Goal: Find specific page/section: Find specific page/section

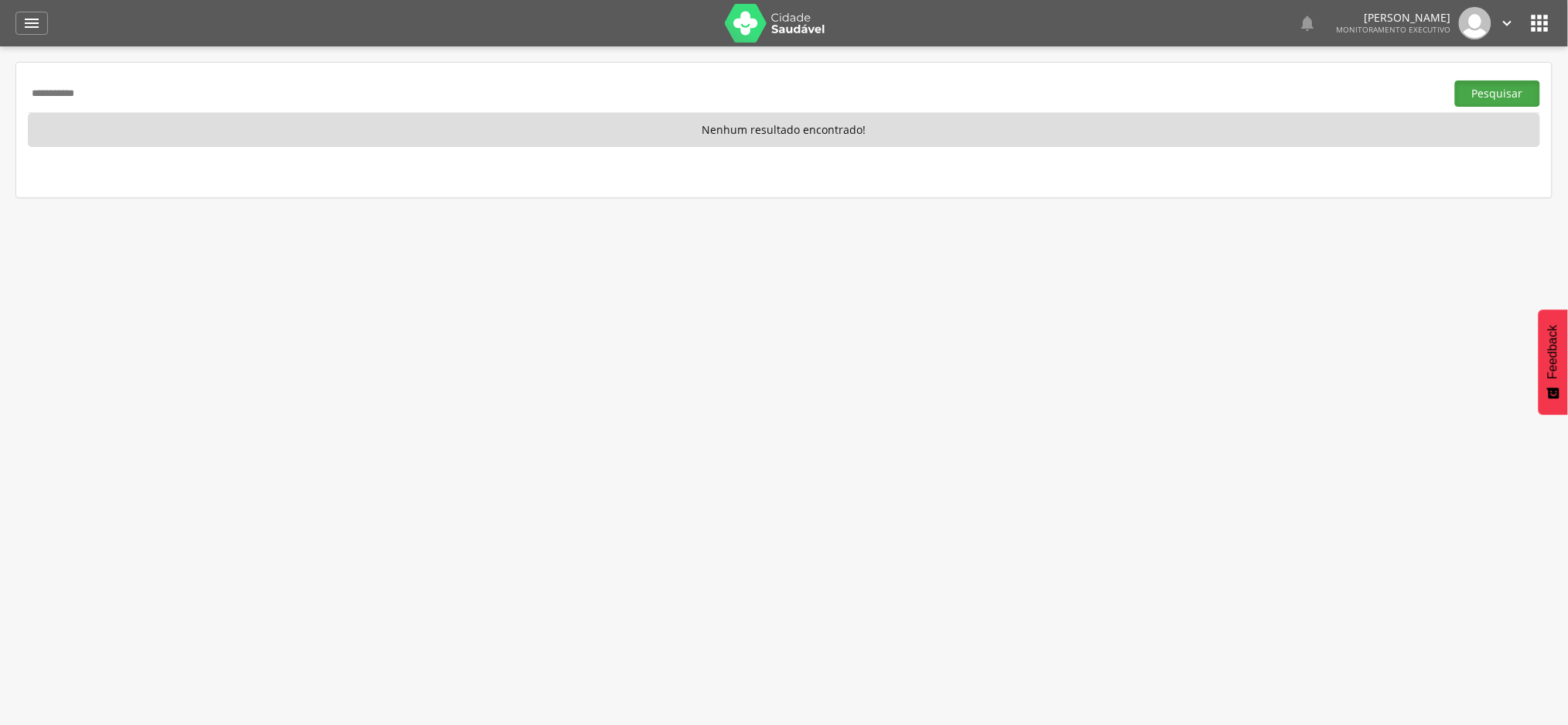
click at [1498, 91] on button "Pesquisar" at bounding box center [1497, 94] width 85 height 26
click at [62, 89] on input "**********" at bounding box center [734, 94] width 1412 height 26
paste input "****"
click at [1490, 96] on button "Pesquisar" at bounding box center [1497, 94] width 85 height 26
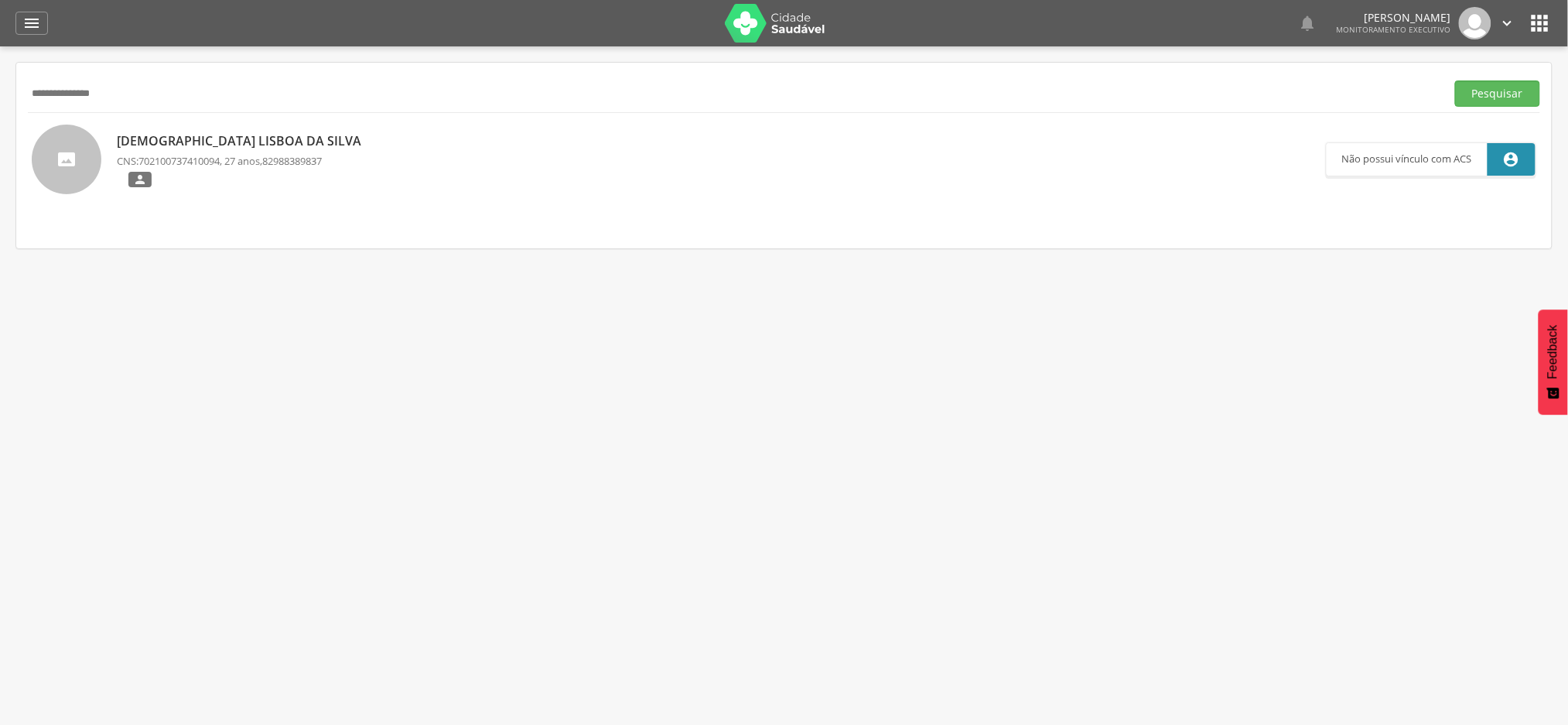
click at [207, 136] on p "Thaiane Lisboa da Silva" at bounding box center [243, 141] width 252 height 18
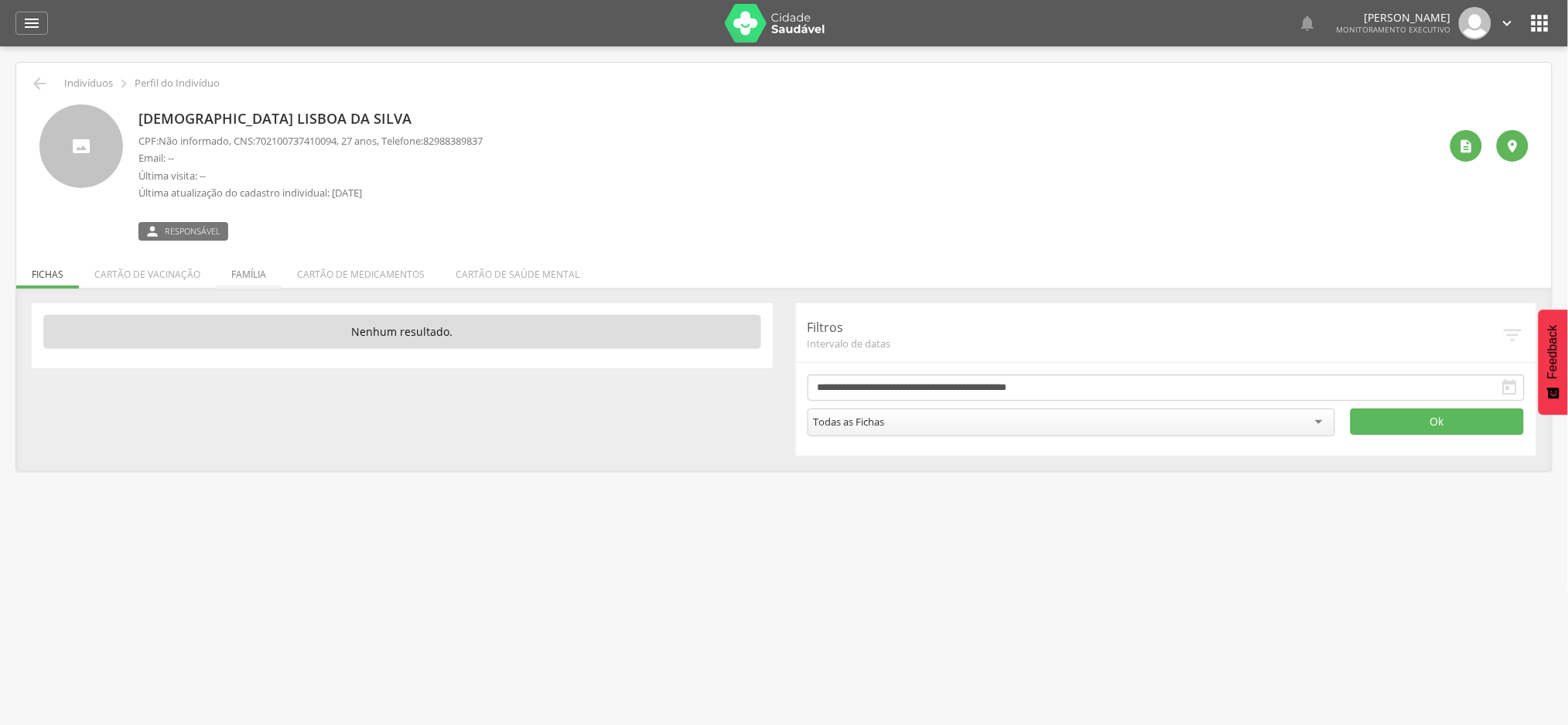
click at [261, 272] on li "Família" at bounding box center [248, 270] width 66 height 36
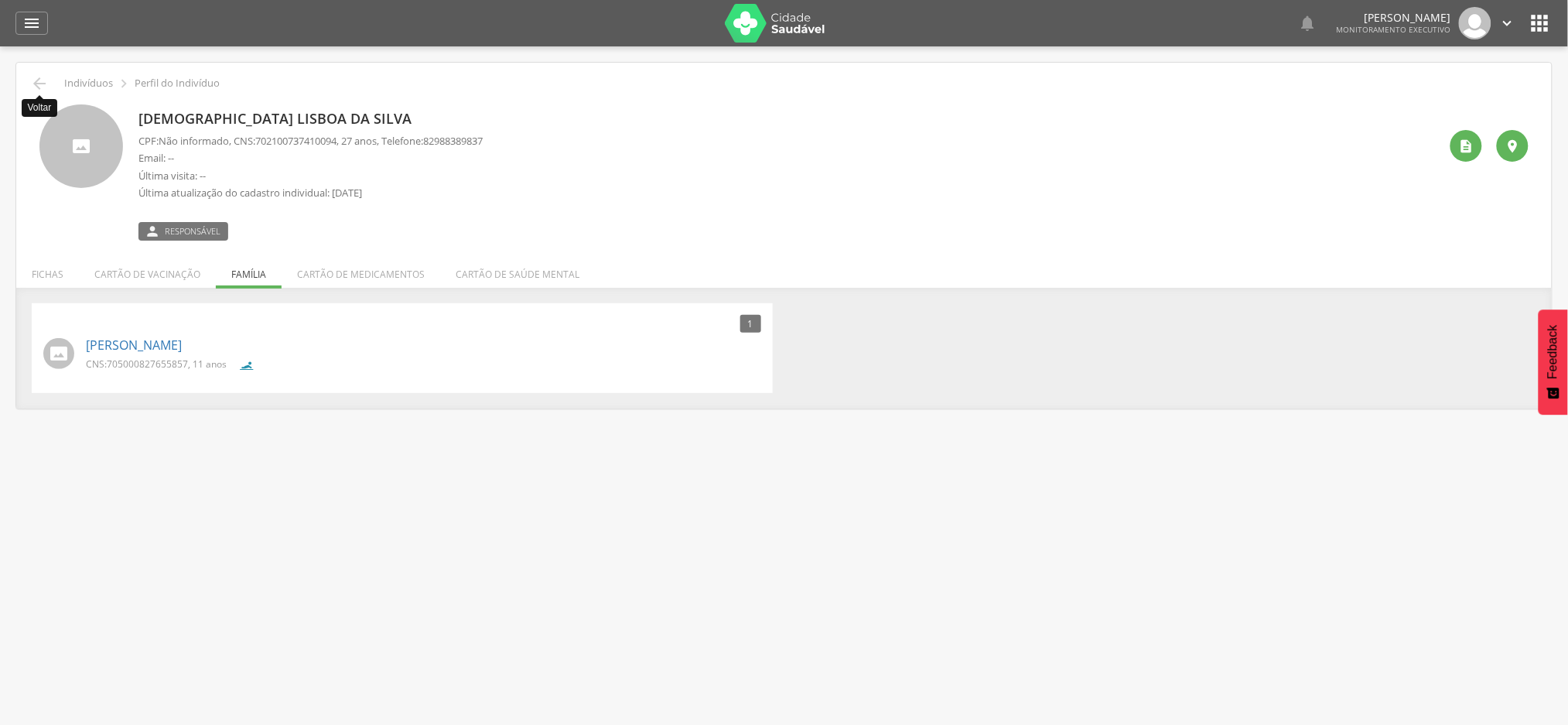
drag, startPoint x: 30, startPoint y: 84, endPoint x: 40, endPoint y: 89, distance: 11.2
click at [31, 83] on icon "" at bounding box center [39, 83] width 18 height 18
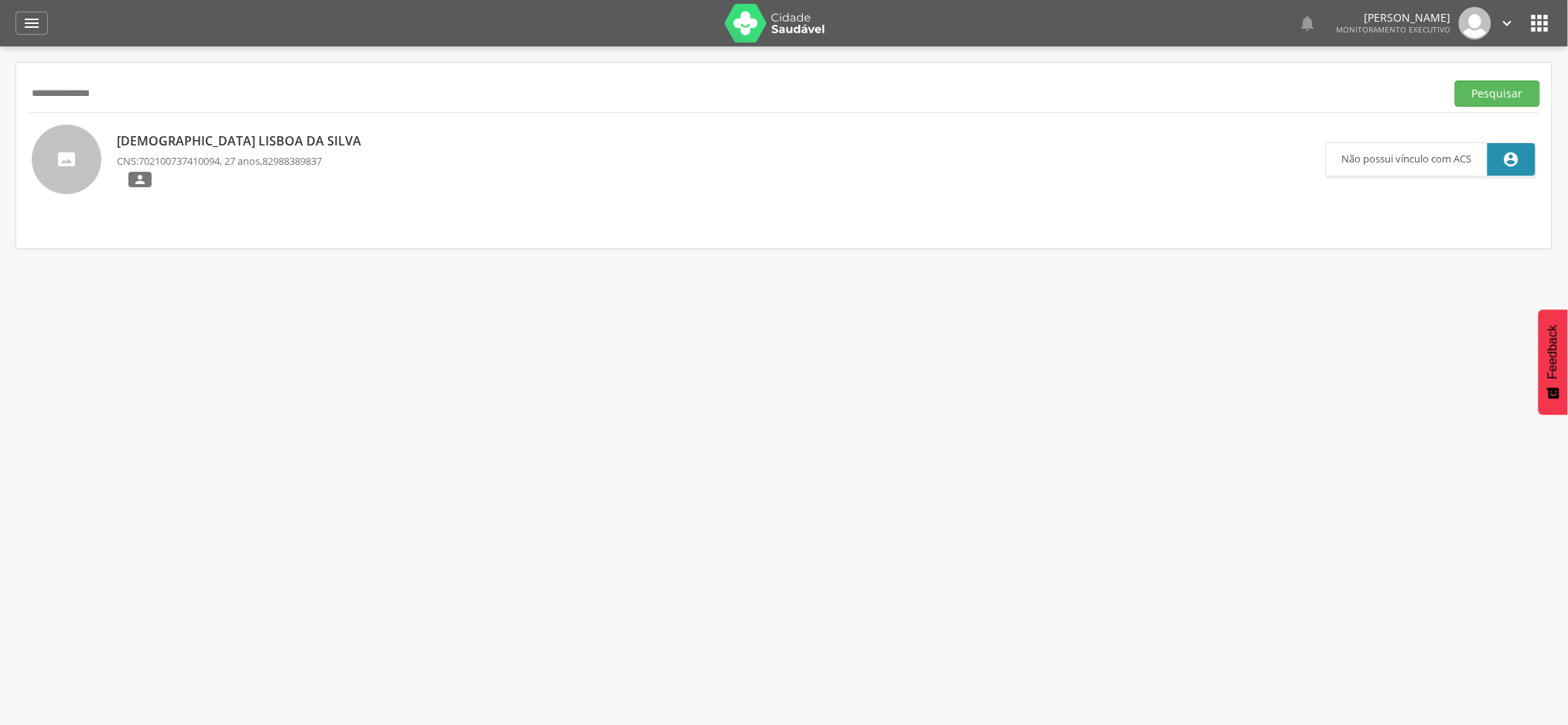
click at [112, 96] on input "**********" at bounding box center [734, 94] width 1412 height 26
click at [111, 95] on input "**********" at bounding box center [734, 94] width 1412 height 26
paste input "**********"
click at [1508, 96] on button "Pesquisar" at bounding box center [1497, 94] width 85 height 26
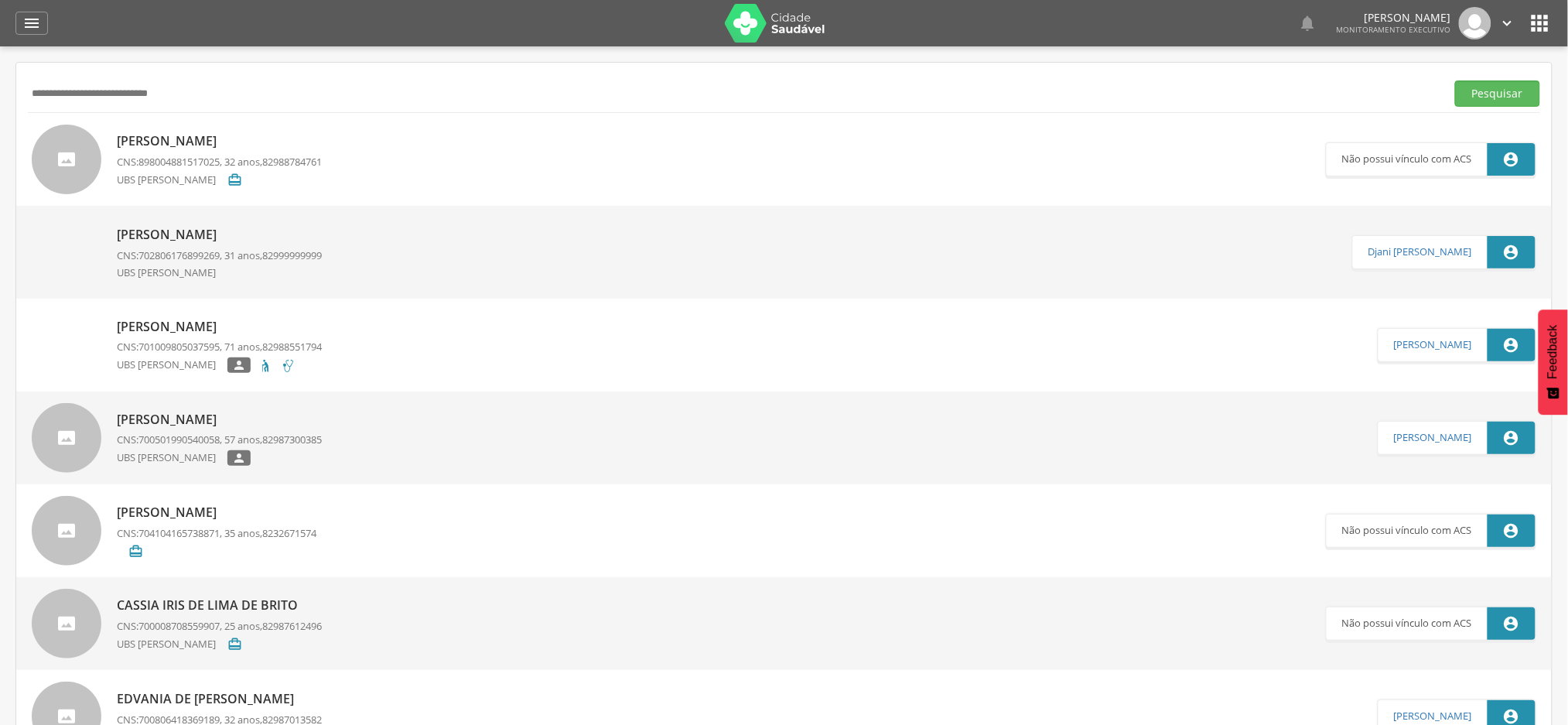
click at [217, 164] on span "898004881517025" at bounding box center [179, 162] width 82 height 14
click at [0, 0] on div "Thaiane Lisboa da Silva CPF: Não informado , CNS: 702100737410094 , 27 anos, Te…" at bounding box center [0, 0] width 0 height 0
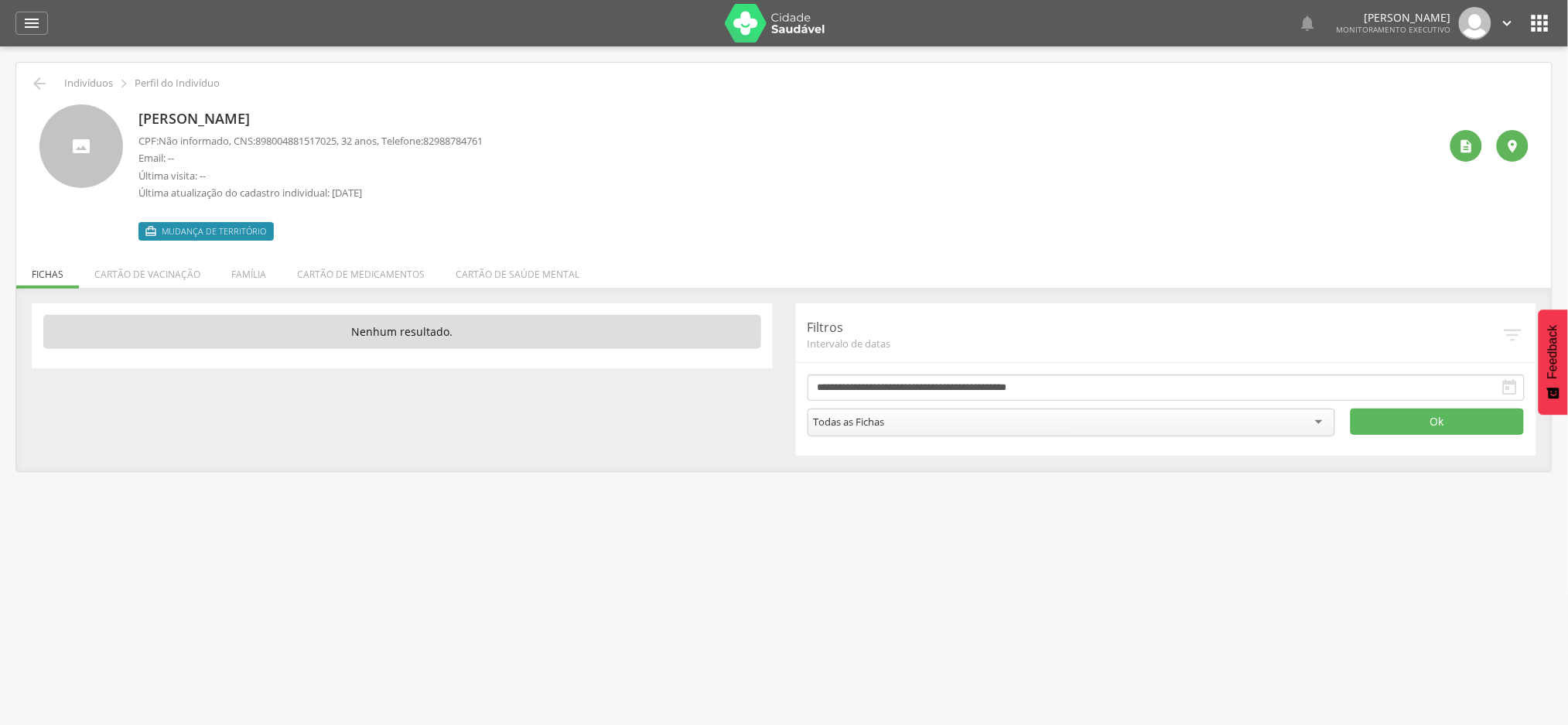
click at [294, 136] on span "898004881517025" at bounding box center [295, 141] width 82 height 14
copy span "898004881517025"
click at [166, 118] on p "Valbert Nayran de Lima Moreira" at bounding box center [310, 118] width 344 height 20
click at [165, 118] on p "Valbert Nayran de Lima Moreira" at bounding box center [310, 118] width 344 height 20
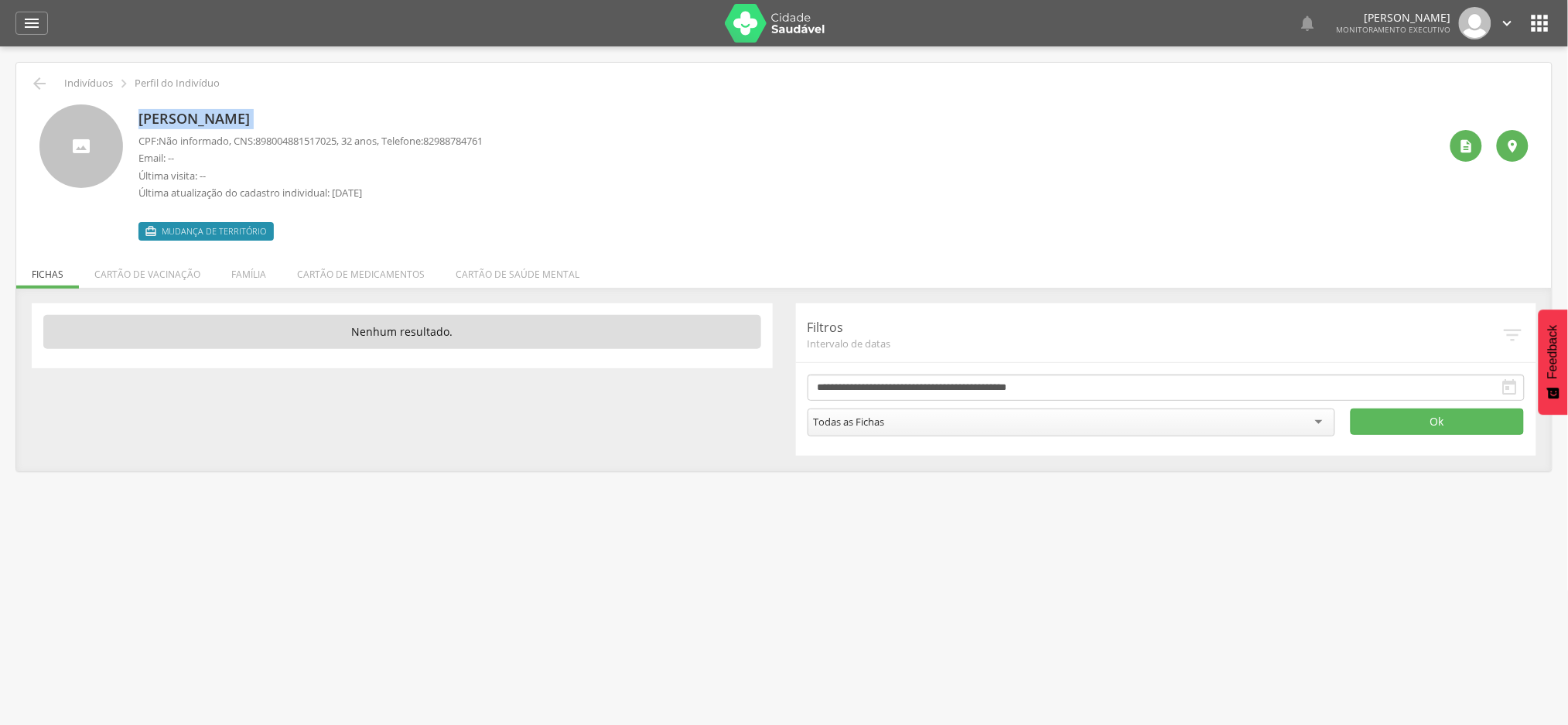
click at [163, 121] on p "Valbert Nayran de Lima Moreira" at bounding box center [310, 118] width 344 height 20
copy div "Valbert Nayran de Lima Moreira"
click at [46, 82] on div " Indivíduos  Perfil do Indivíduo" at bounding box center [784, 83] width 1513 height 18
click at [39, 90] on icon "" at bounding box center [39, 83] width 18 height 18
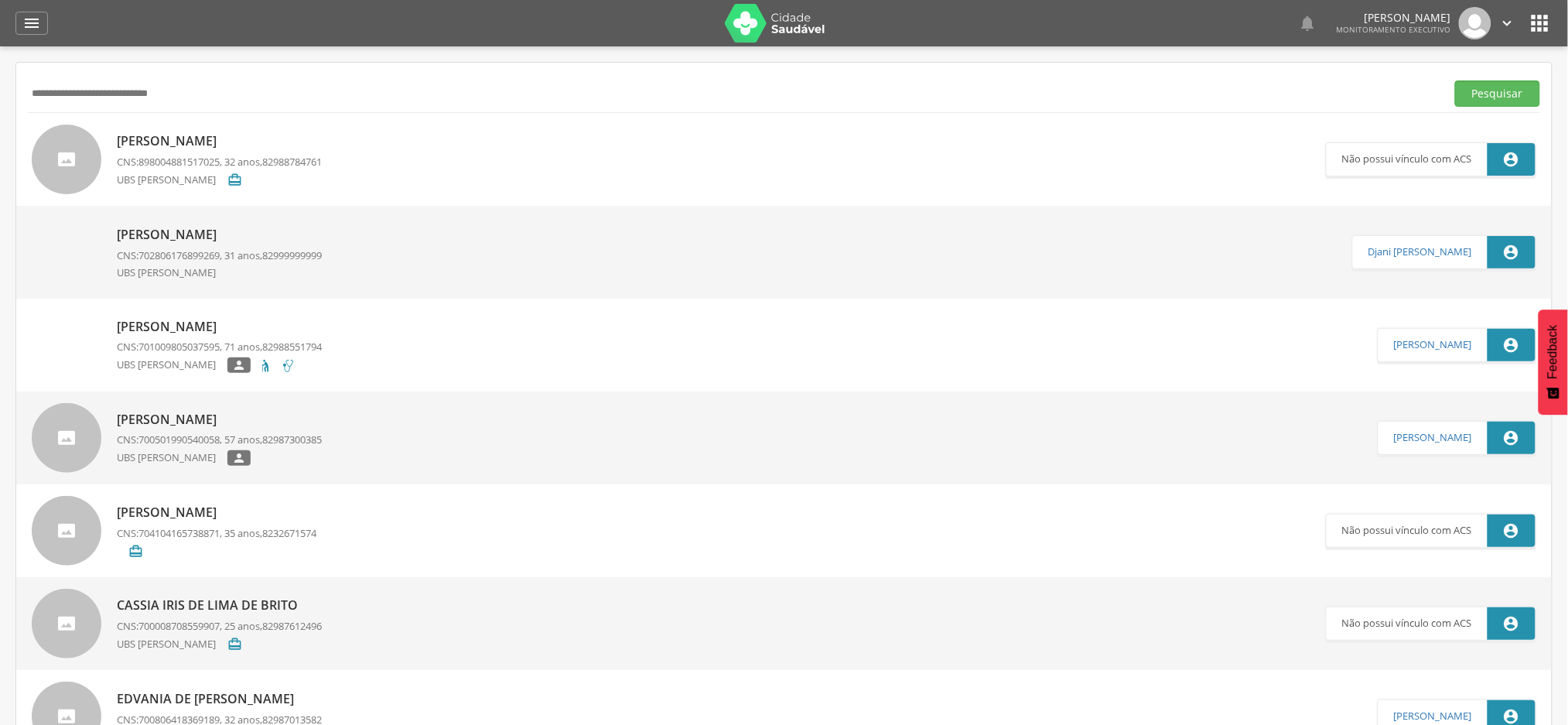
click at [192, 143] on p "Valbert Nayran de Lima Moreira" at bounding box center [219, 141] width 205 height 18
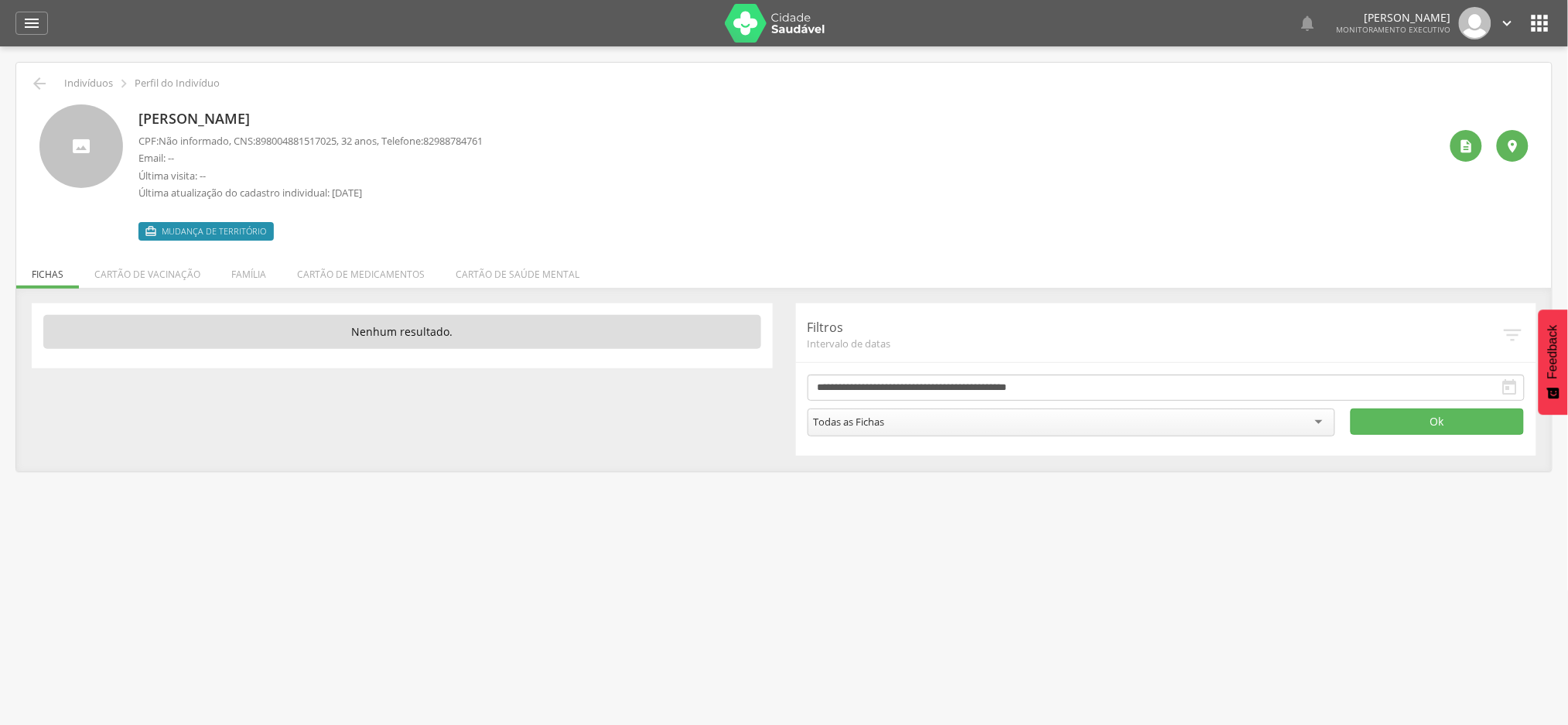
click at [311, 142] on span "898004881517025" at bounding box center [295, 141] width 82 height 14
click at [32, 84] on icon "" at bounding box center [39, 83] width 18 height 18
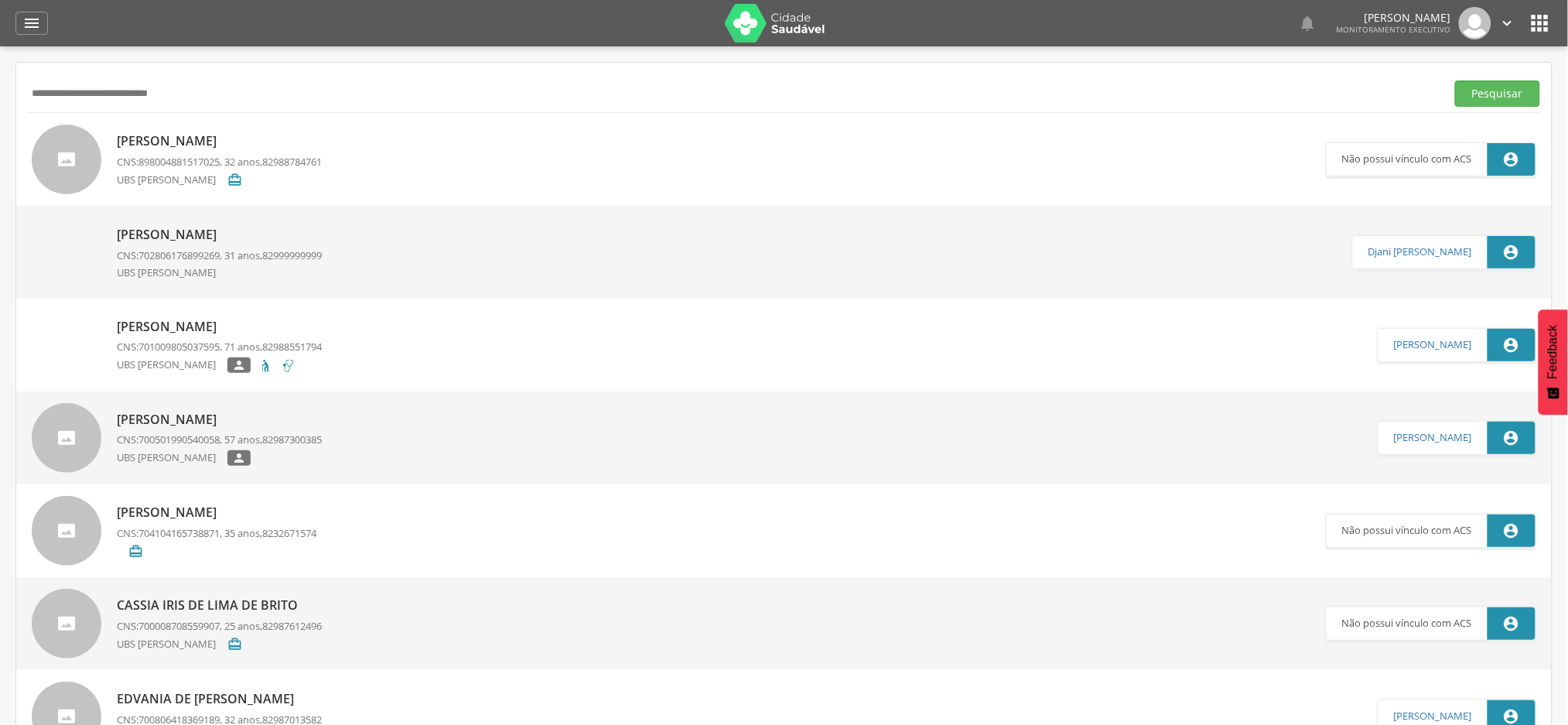
click at [202, 235] on p "[PERSON_NAME]" at bounding box center [219, 235] width 205 height 18
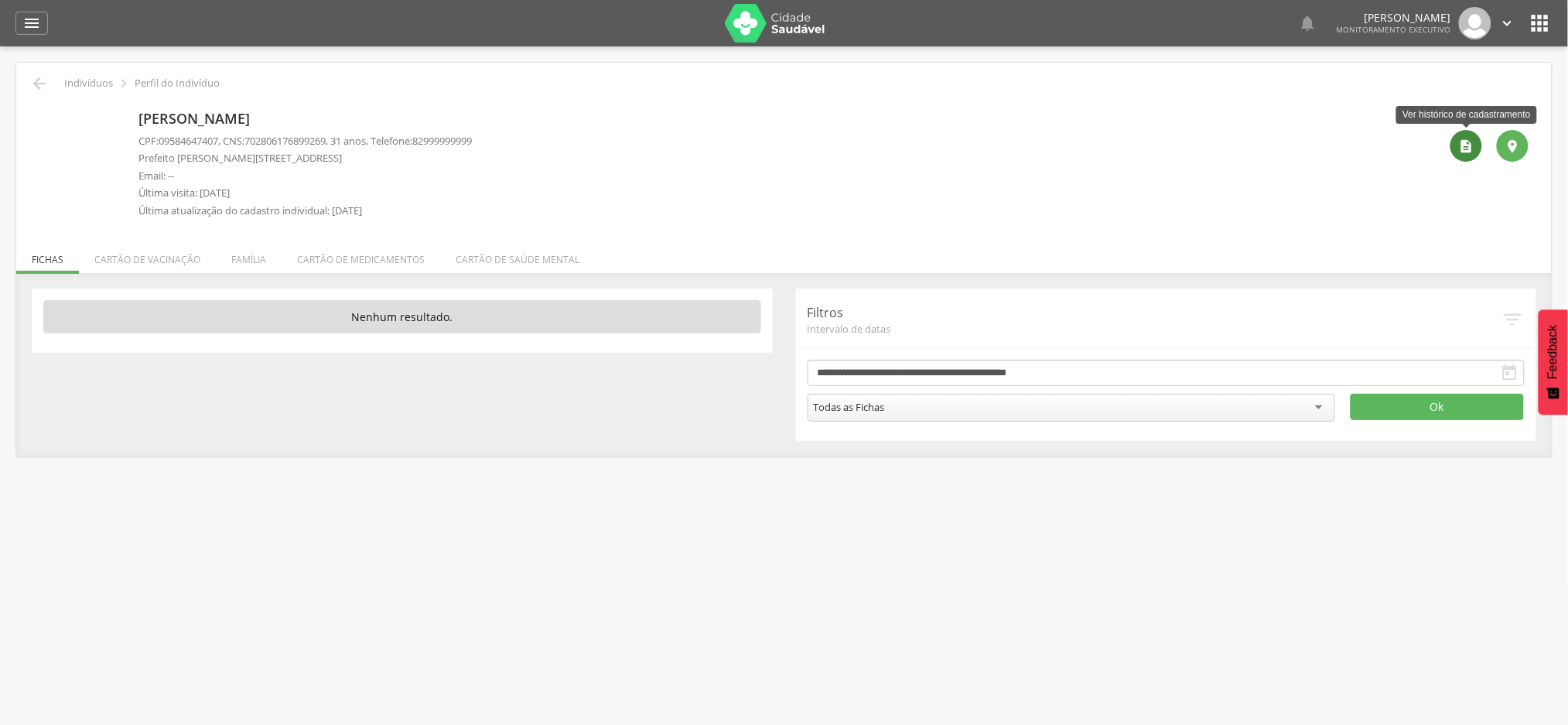
click at [1468, 155] on div "" at bounding box center [1466, 146] width 32 height 32
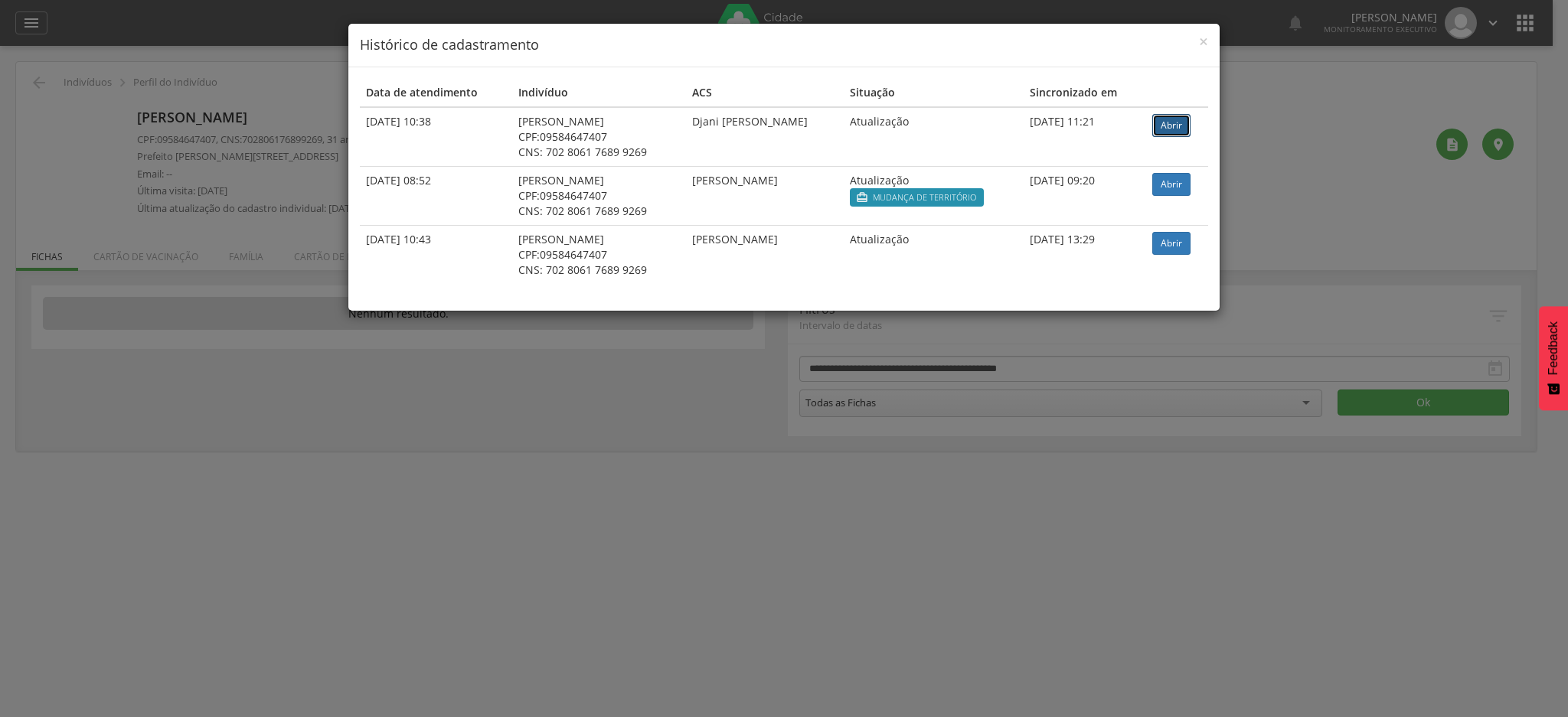
click at [1185, 129] on link "Abrir" at bounding box center [1171, 126] width 38 height 23
click at [1205, 41] on span "×" at bounding box center [1203, 41] width 10 height 22
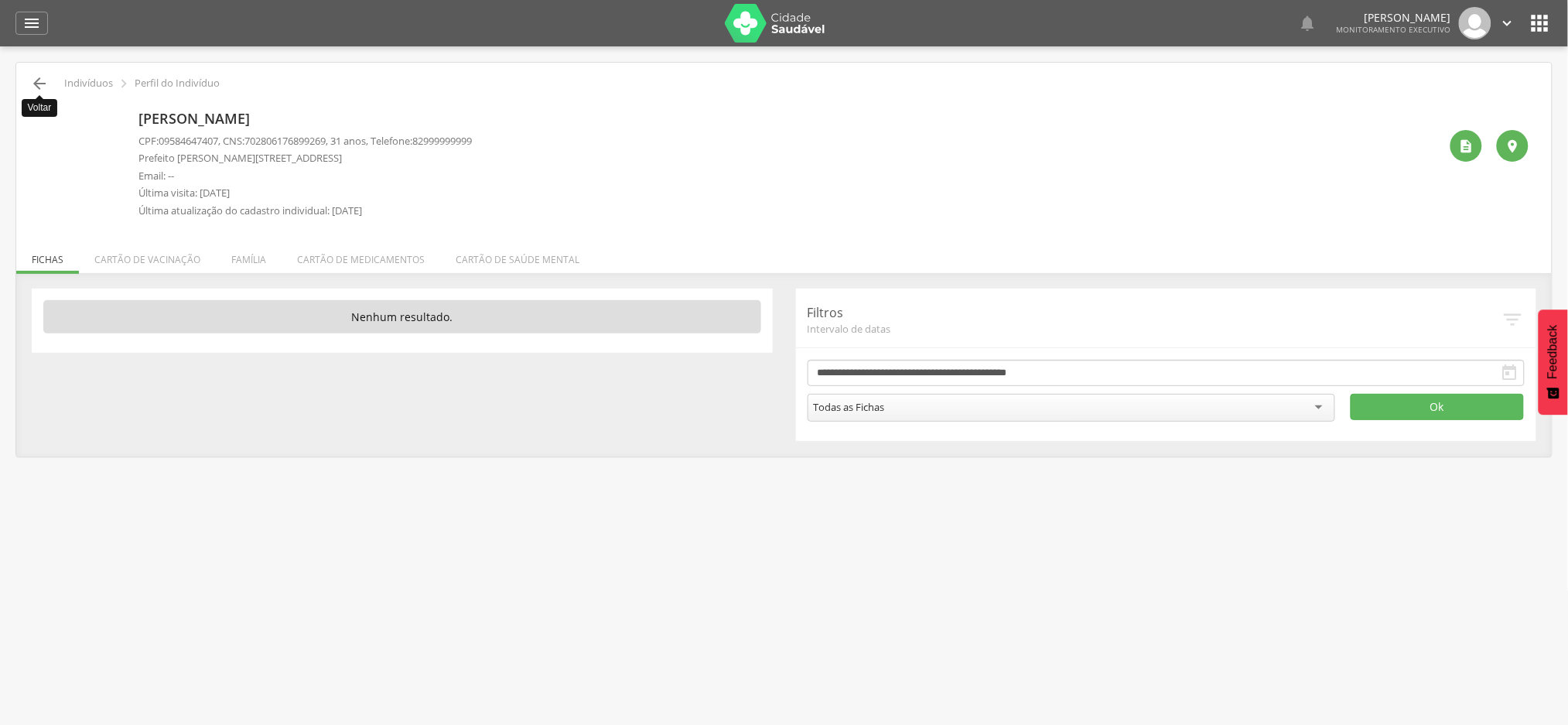
click at [29, 82] on div " Voltar Indivíduos  Perfil do Indivíduo" at bounding box center [784, 83] width 1513 height 18
click at [44, 89] on icon "" at bounding box center [39, 83] width 18 height 18
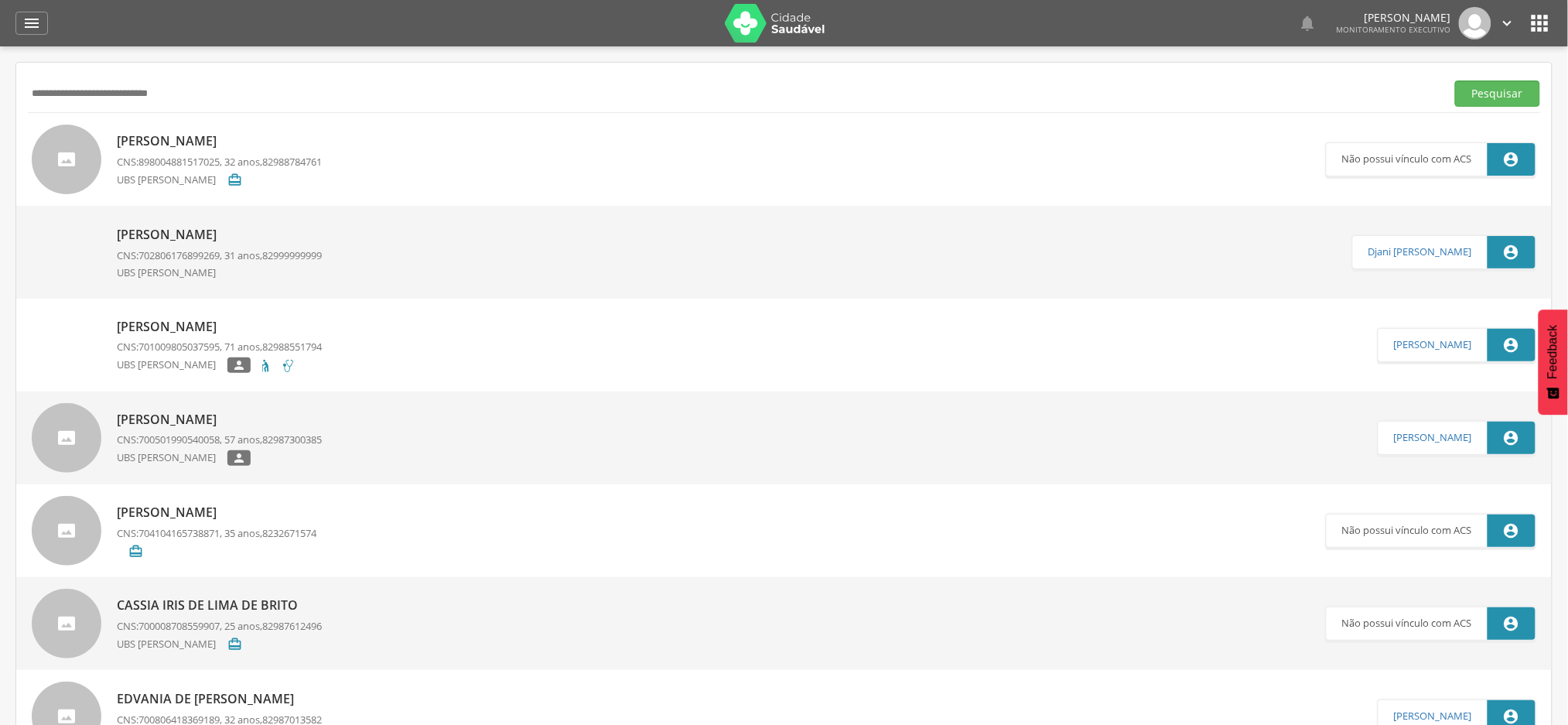
click at [138, 103] on input "**********" at bounding box center [734, 94] width 1412 height 26
paste input "text"
type input "**********"
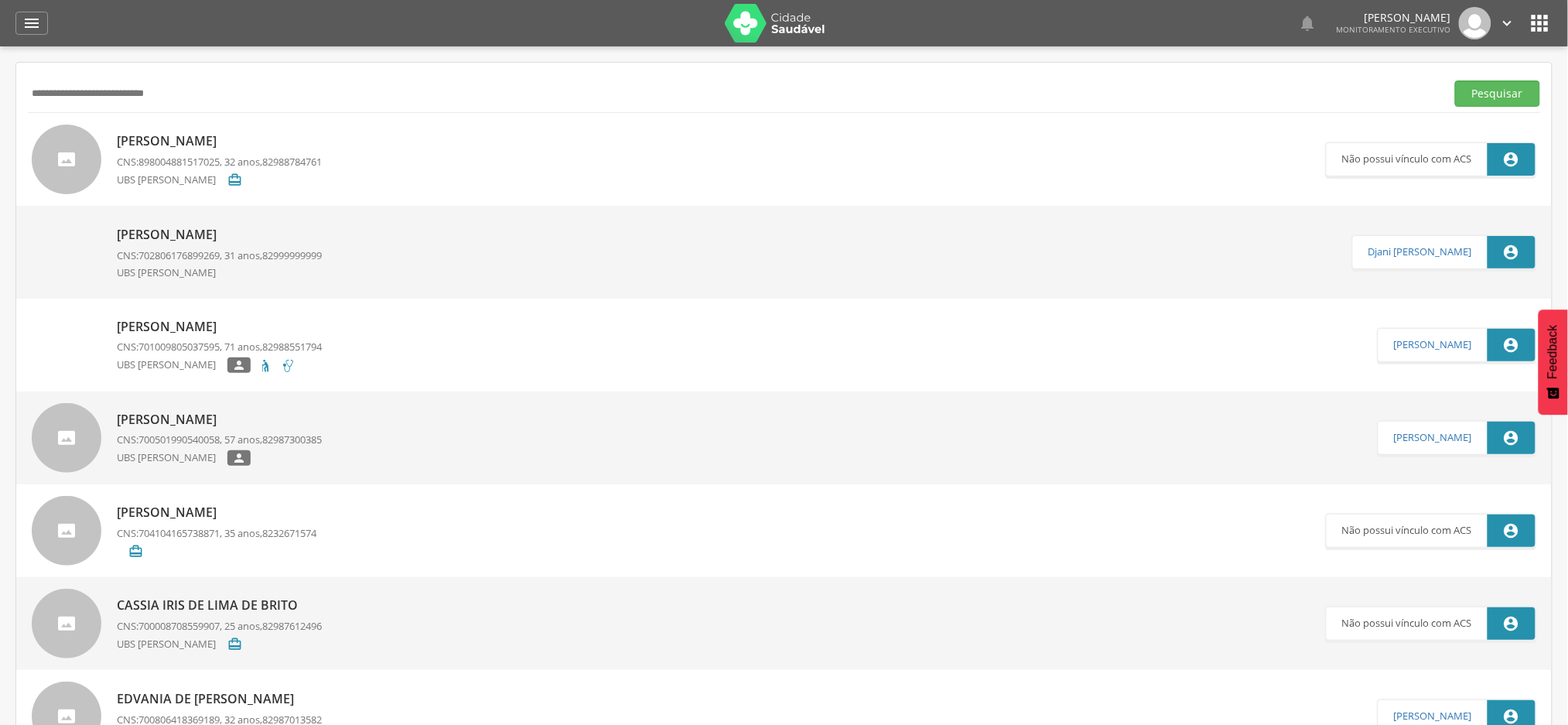
click at [1455, 81] on button "Pesquisar" at bounding box center [1497, 94] width 85 height 26
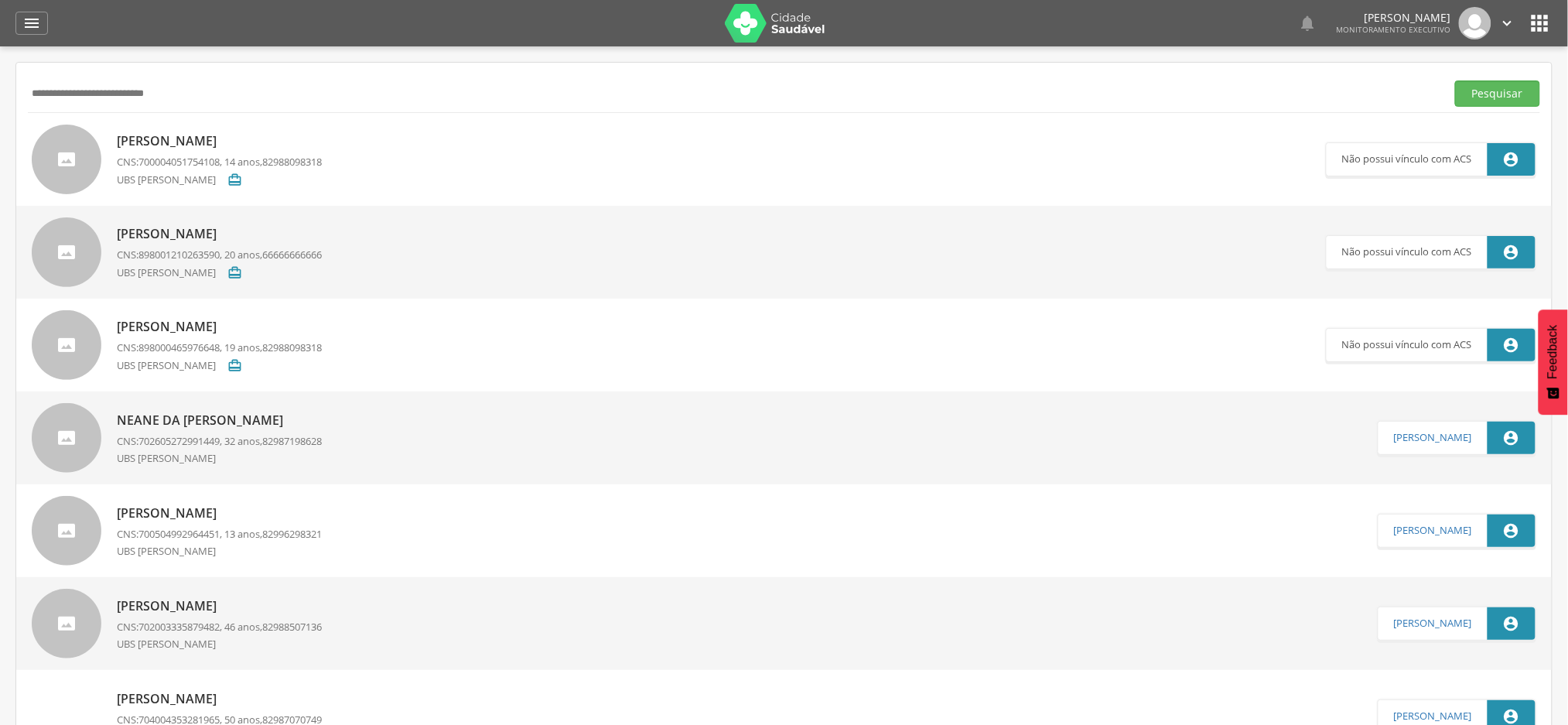
click at [277, 139] on p "[PERSON_NAME]" at bounding box center [219, 141] width 205 height 18
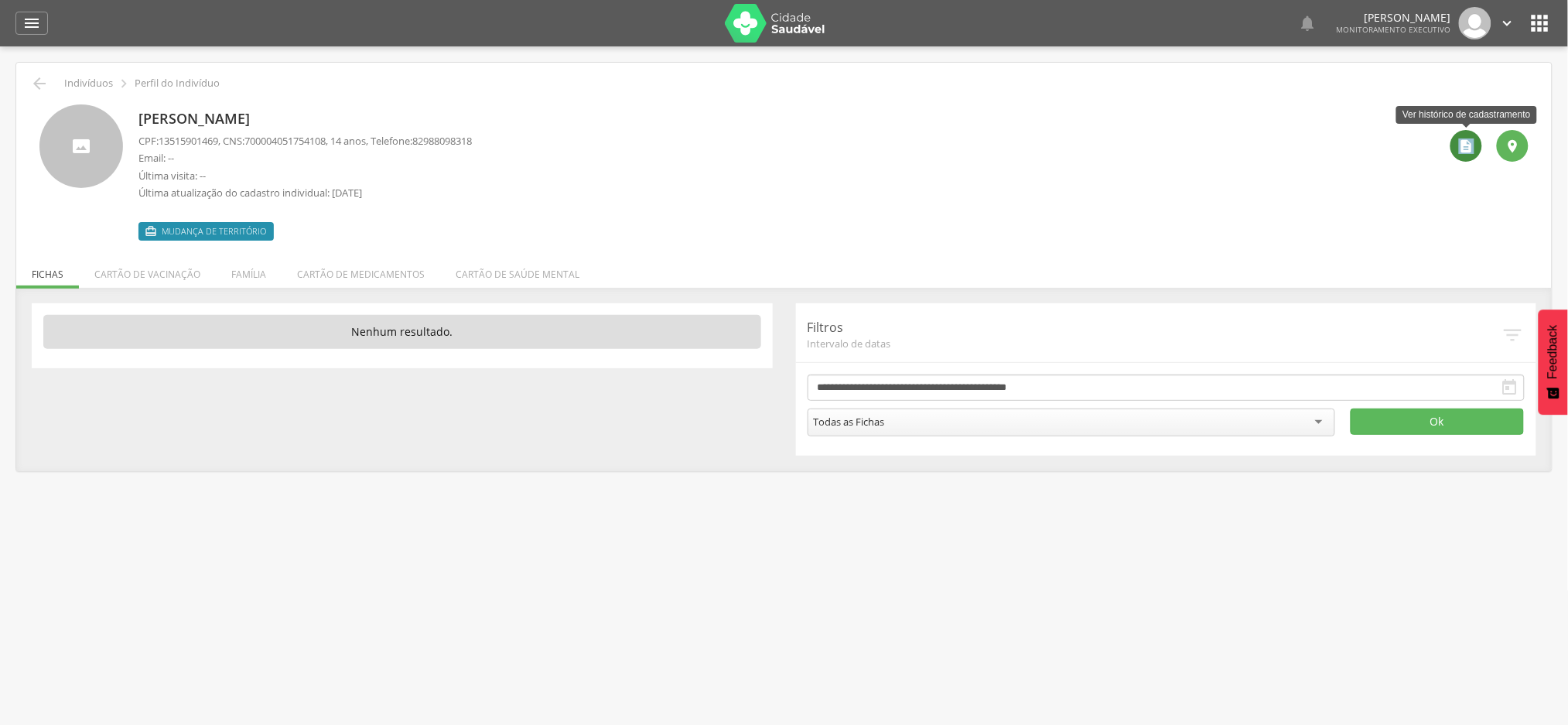
click at [1465, 153] on icon "" at bounding box center [1467, 146] width 16 height 16
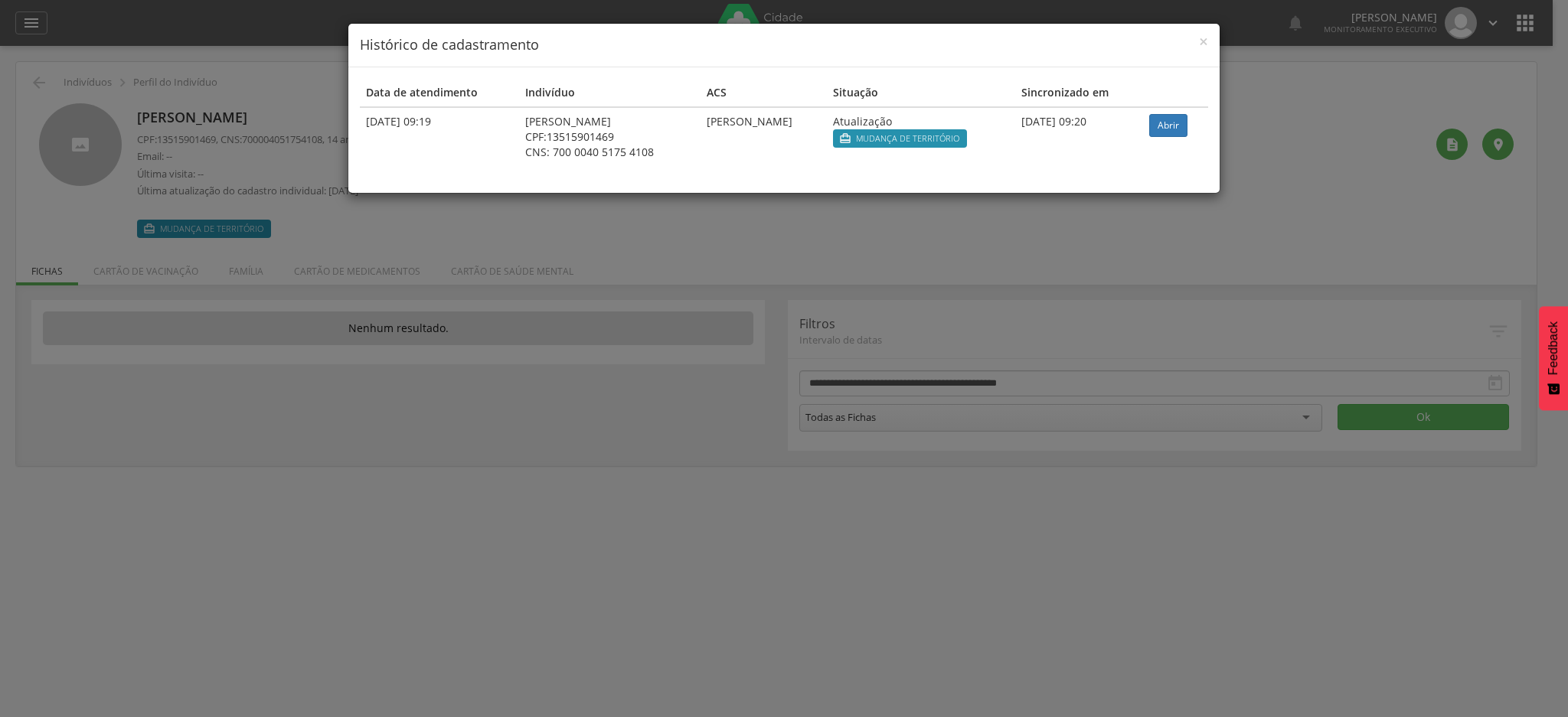
click at [376, 215] on div "× Histórico de cadastramento Data de atendimento Indivíduo ACS Situação Sincron…" at bounding box center [784, 358] width 1568 height 717
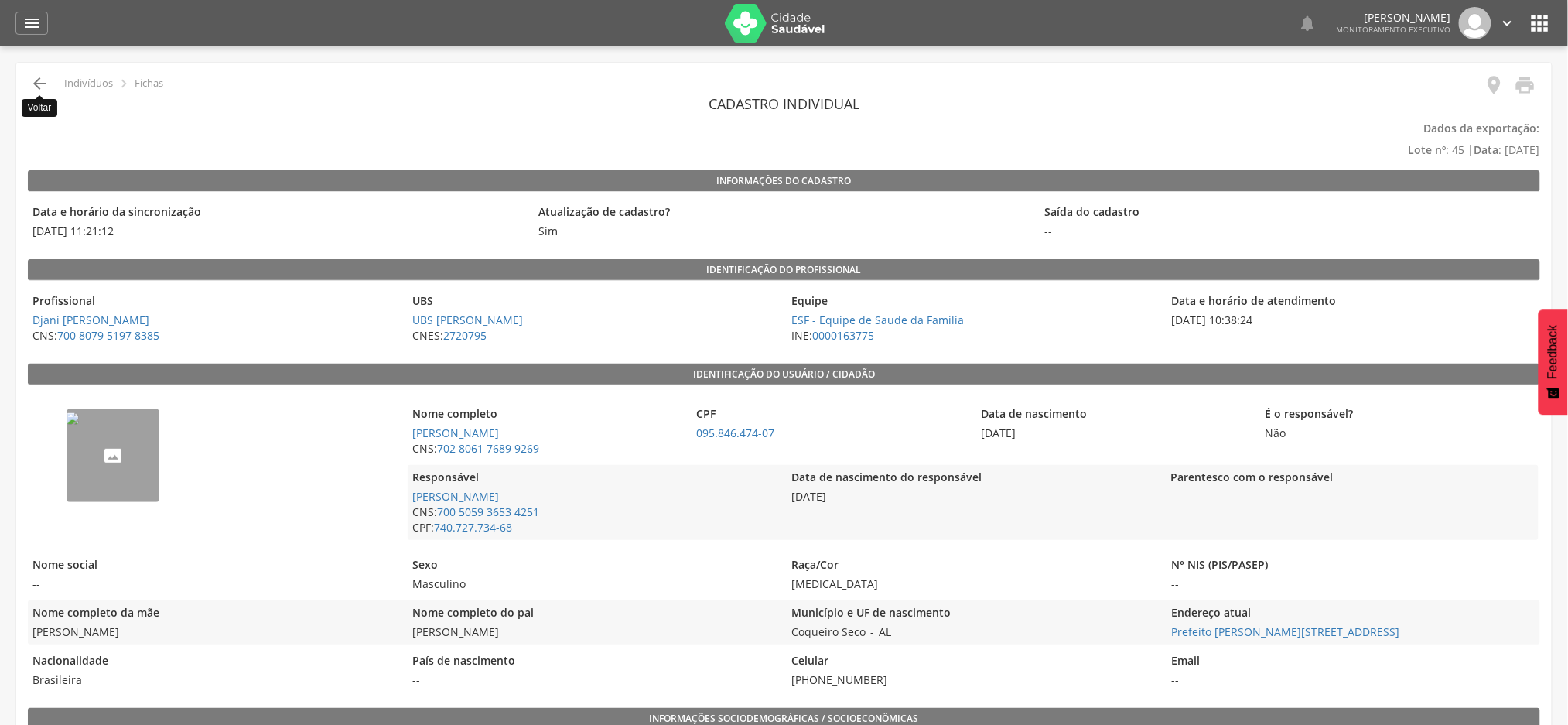
click at [32, 83] on icon "" at bounding box center [39, 83] width 18 height 18
click at [30, 89] on icon "" at bounding box center [39, 83] width 18 height 18
click at [39, 87] on icon "" at bounding box center [39, 83] width 18 height 18
click at [40, 88] on icon "" at bounding box center [39, 83] width 18 height 18
click at [28, 21] on icon "" at bounding box center [32, 23] width 18 height 18
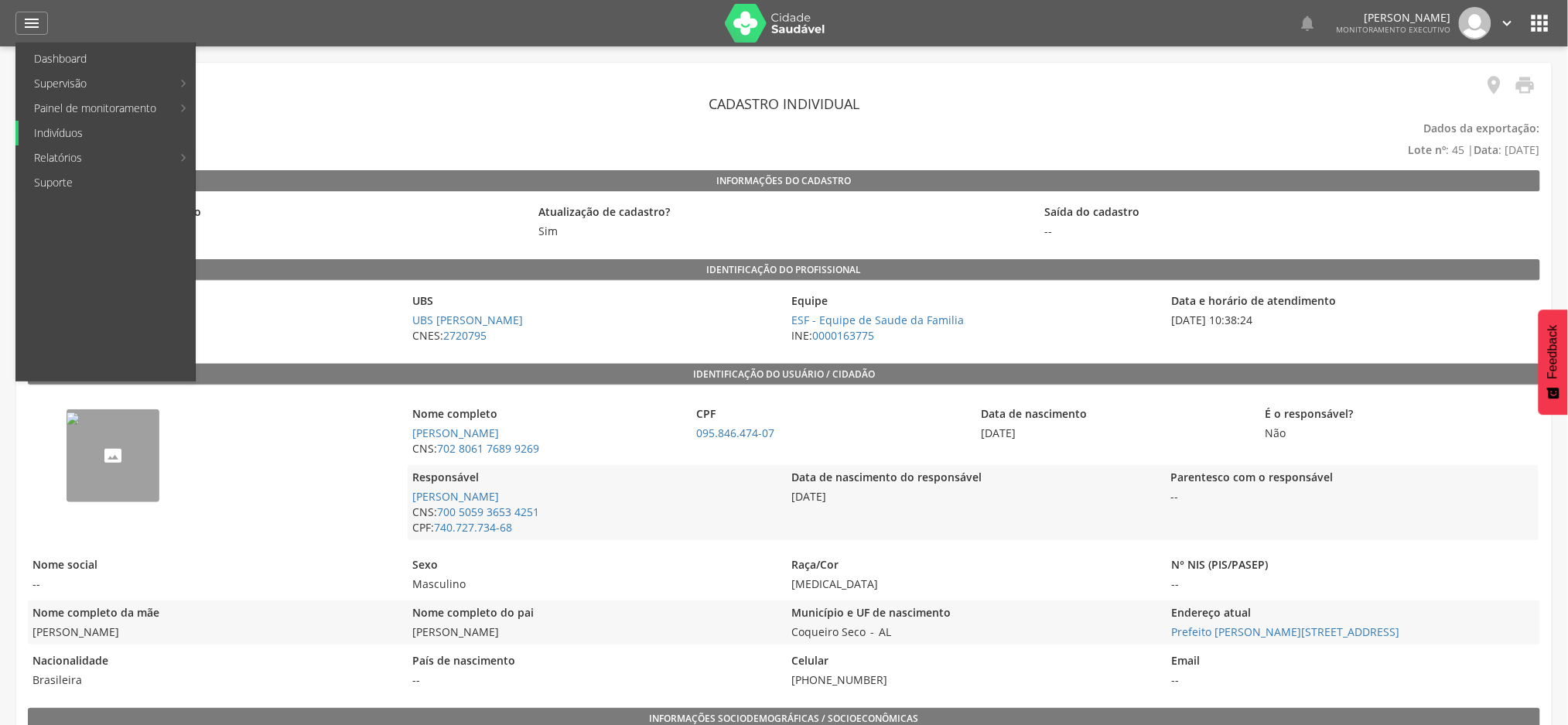
click at [87, 134] on link "Indivíduos" at bounding box center [106, 133] width 176 height 25
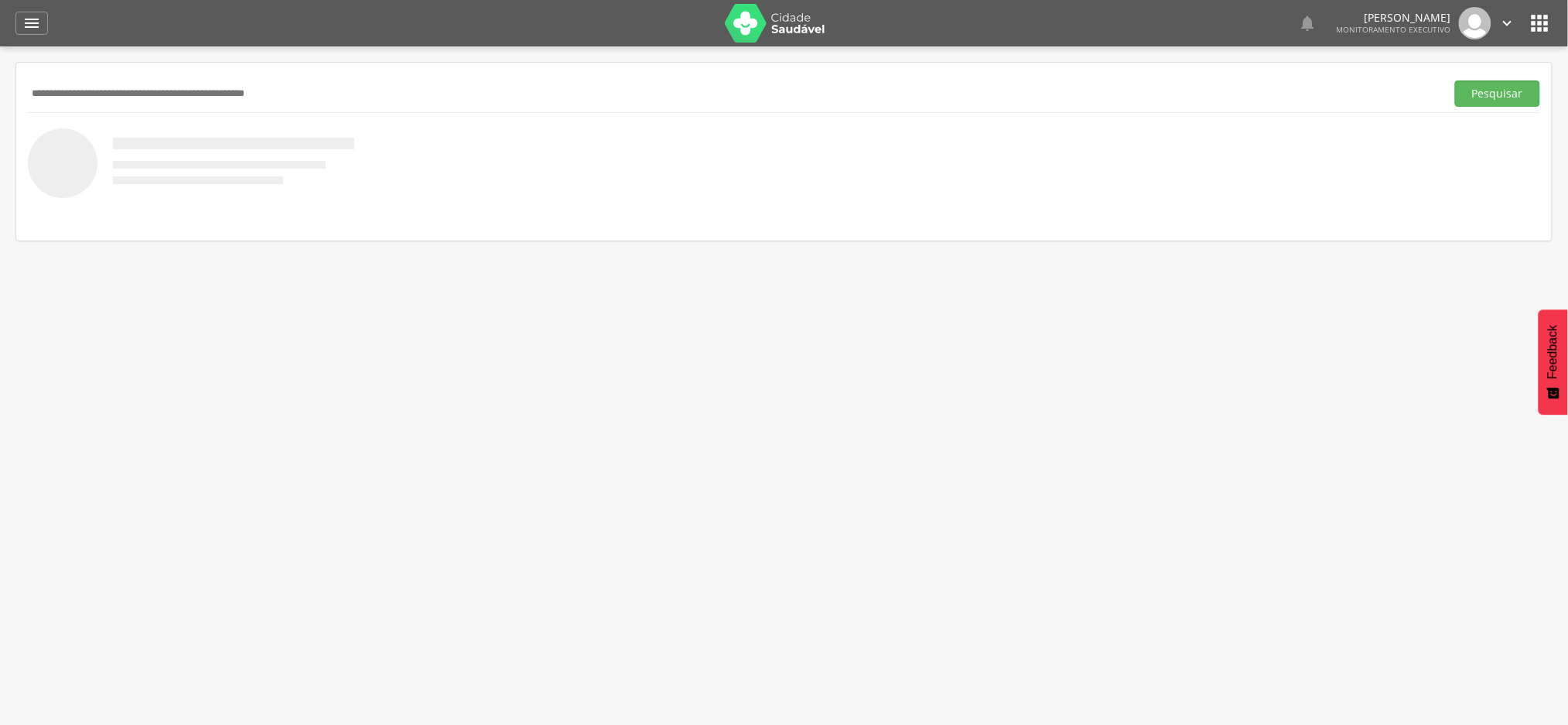
click at [88, 91] on input "text" at bounding box center [734, 94] width 1412 height 26
paste input "**********"
type input "**********"
click at [1495, 98] on button "Pesquisar" at bounding box center [1497, 94] width 85 height 26
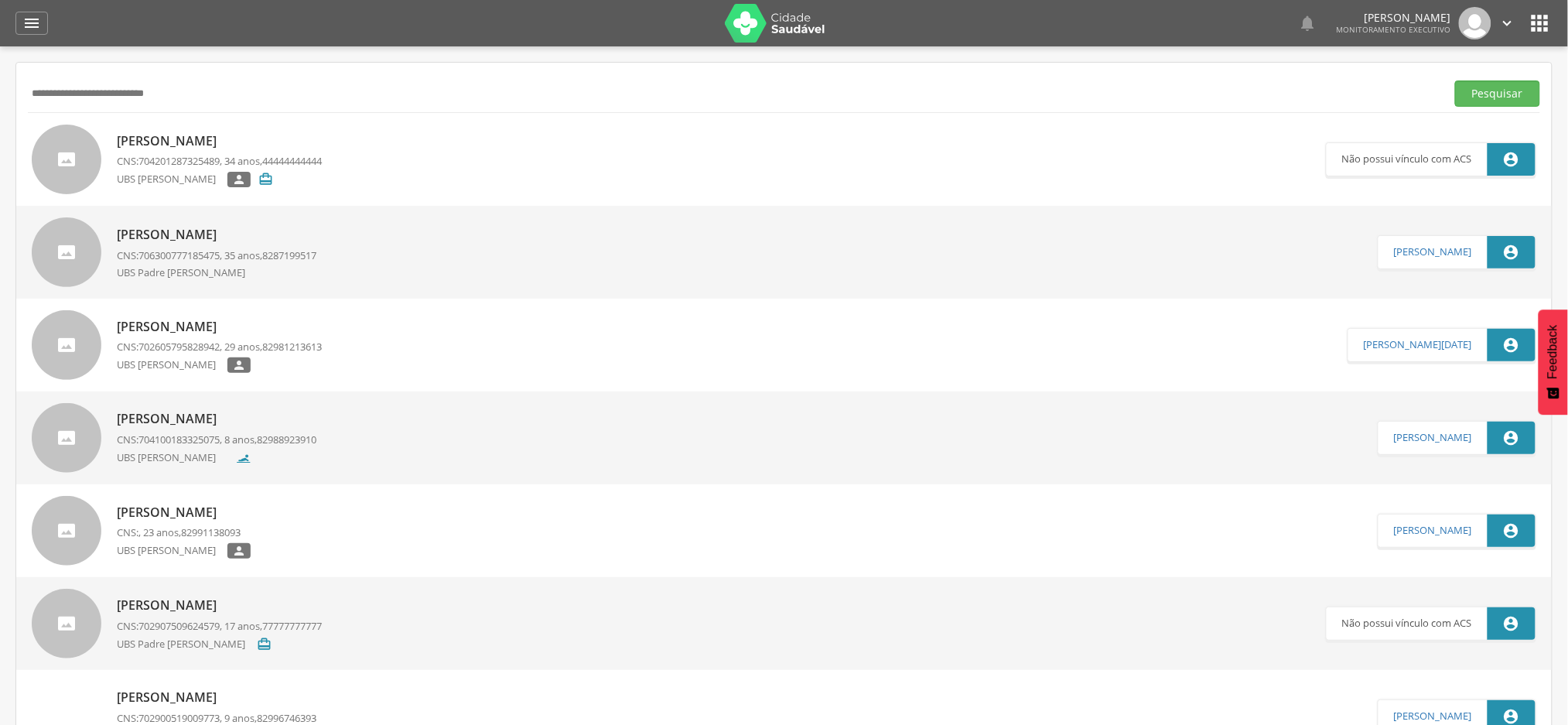
click at [219, 141] on p "[PERSON_NAME]" at bounding box center [219, 141] width 205 height 18
type input "**********"
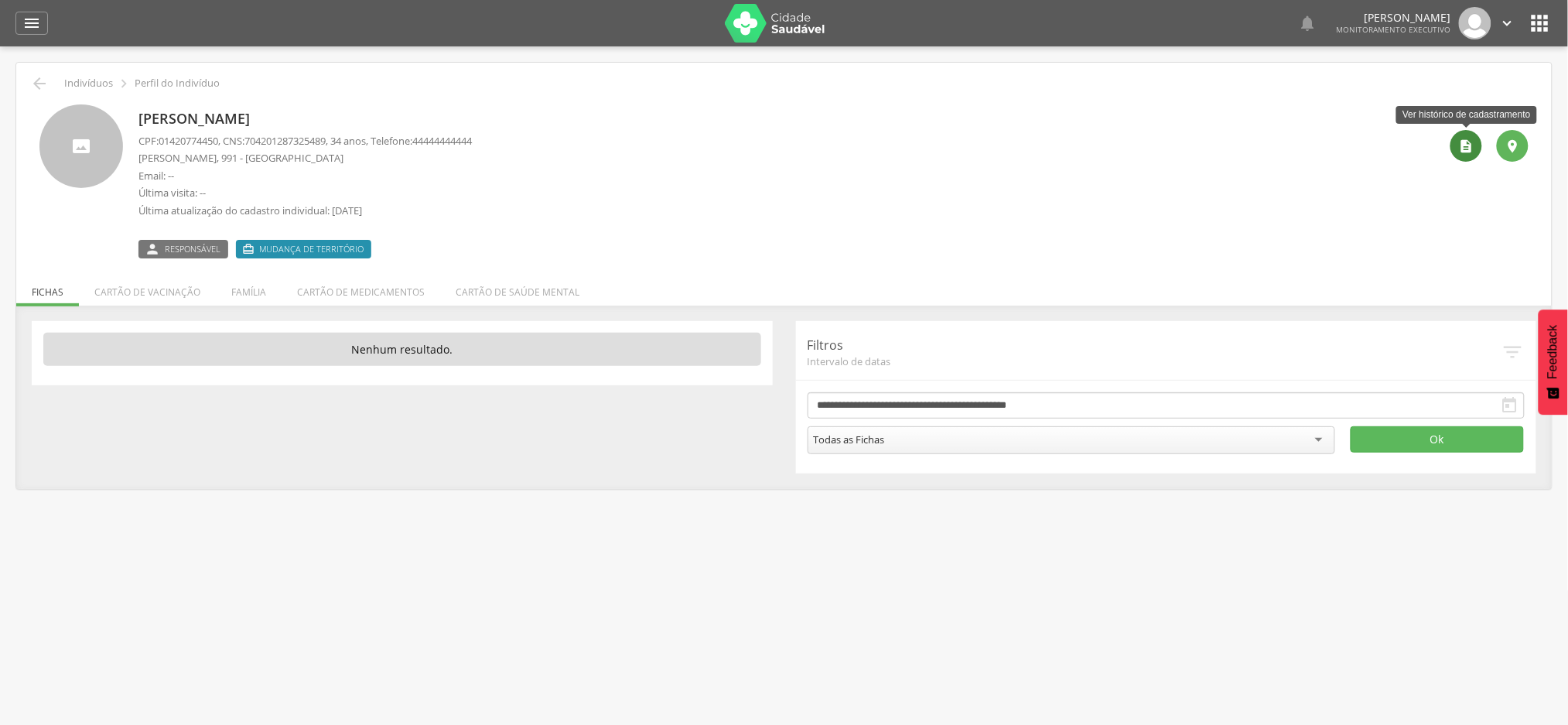
click at [1466, 148] on icon "" at bounding box center [1467, 146] width 16 height 16
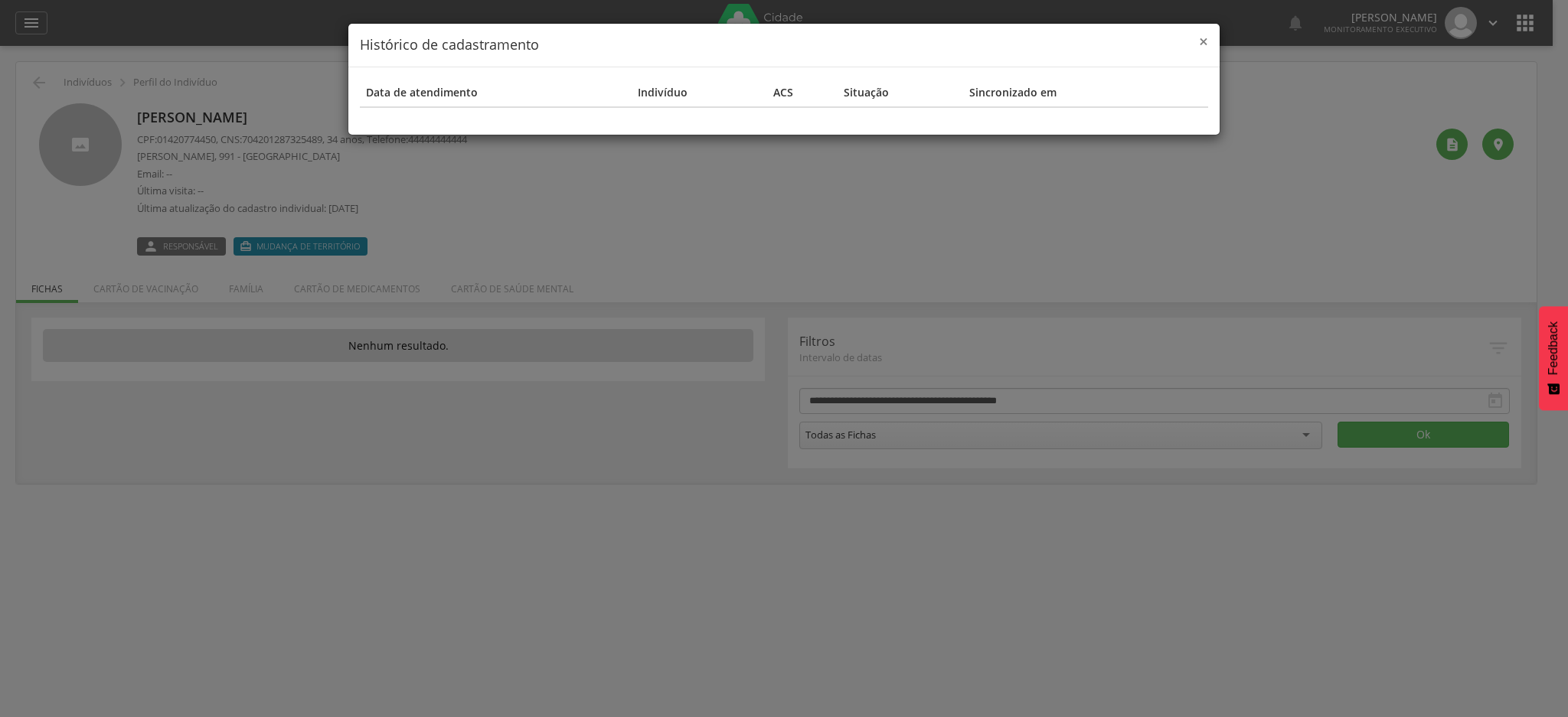
click at [1203, 42] on span "×" at bounding box center [1203, 41] width 10 height 22
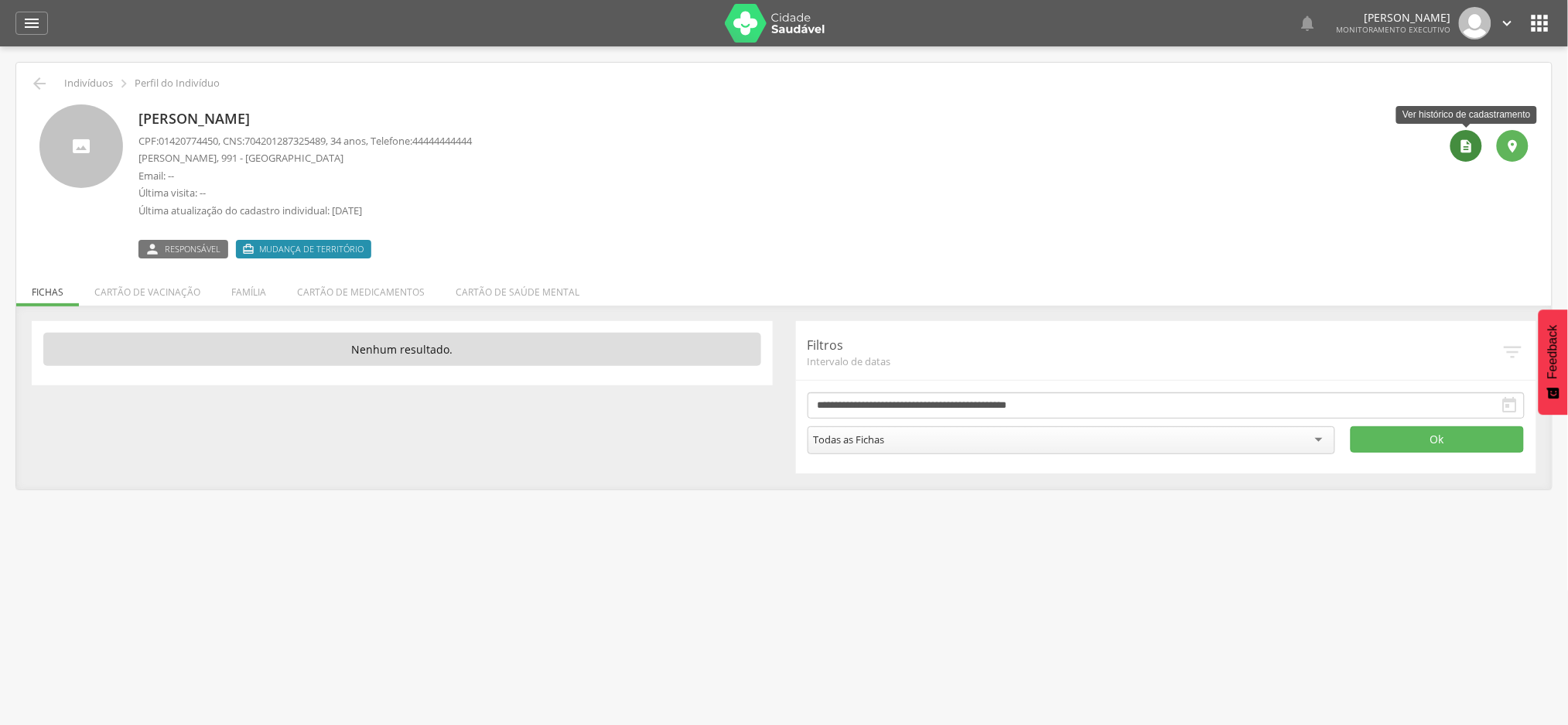
click at [1465, 148] on icon "" at bounding box center [1467, 146] width 16 height 16
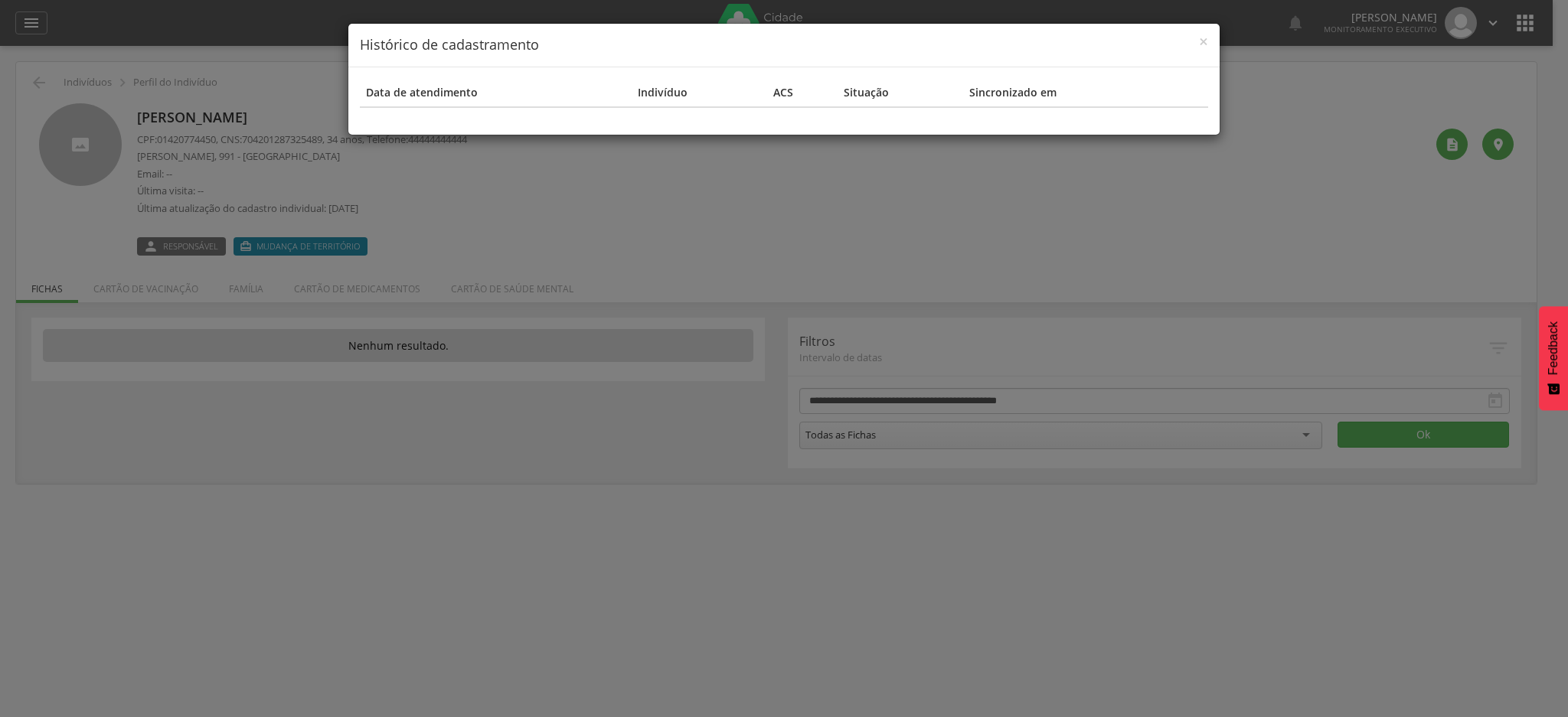
click at [1282, 75] on div "× Histórico de cadastramento Data de atendimento Indivíduo ACS Situação Sincron…" at bounding box center [784, 358] width 1568 height 717
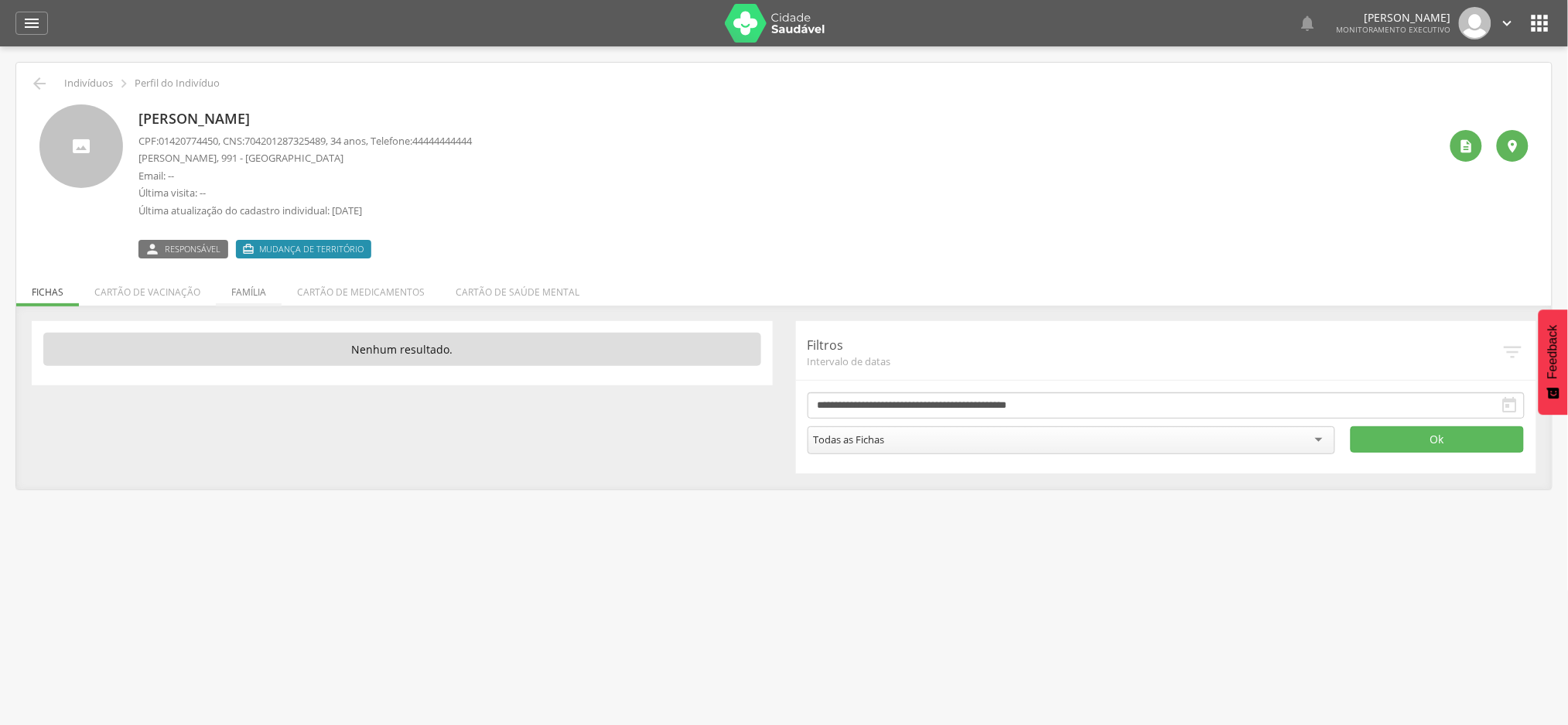
click at [248, 287] on li "Família" at bounding box center [248, 288] width 66 height 36
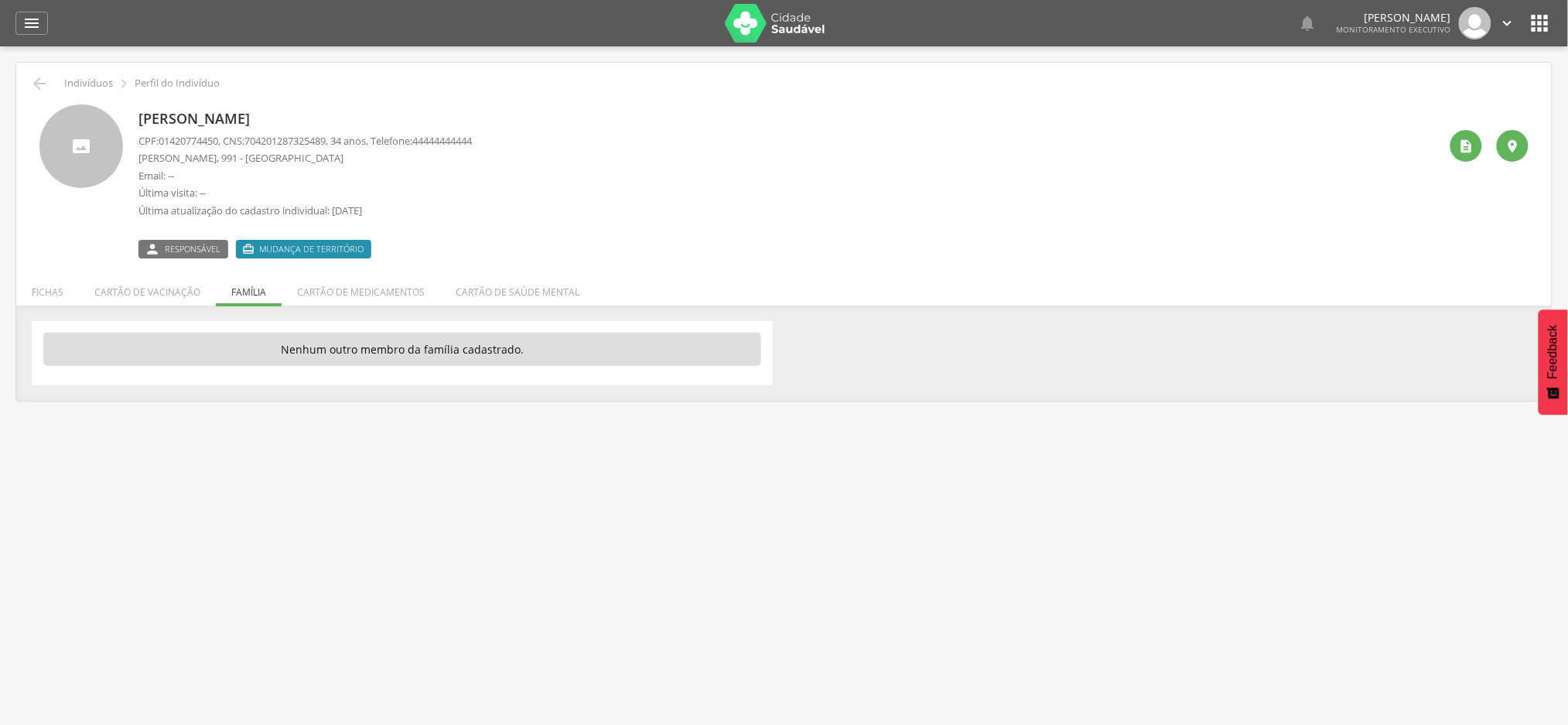
click at [252, 294] on ul "Fichas Cartão de vacinação Família Cartão de medicamentos Cartão de saúde mental" at bounding box center [784, 292] width 1536 height 13
click at [43, 77] on icon "" at bounding box center [39, 83] width 18 height 18
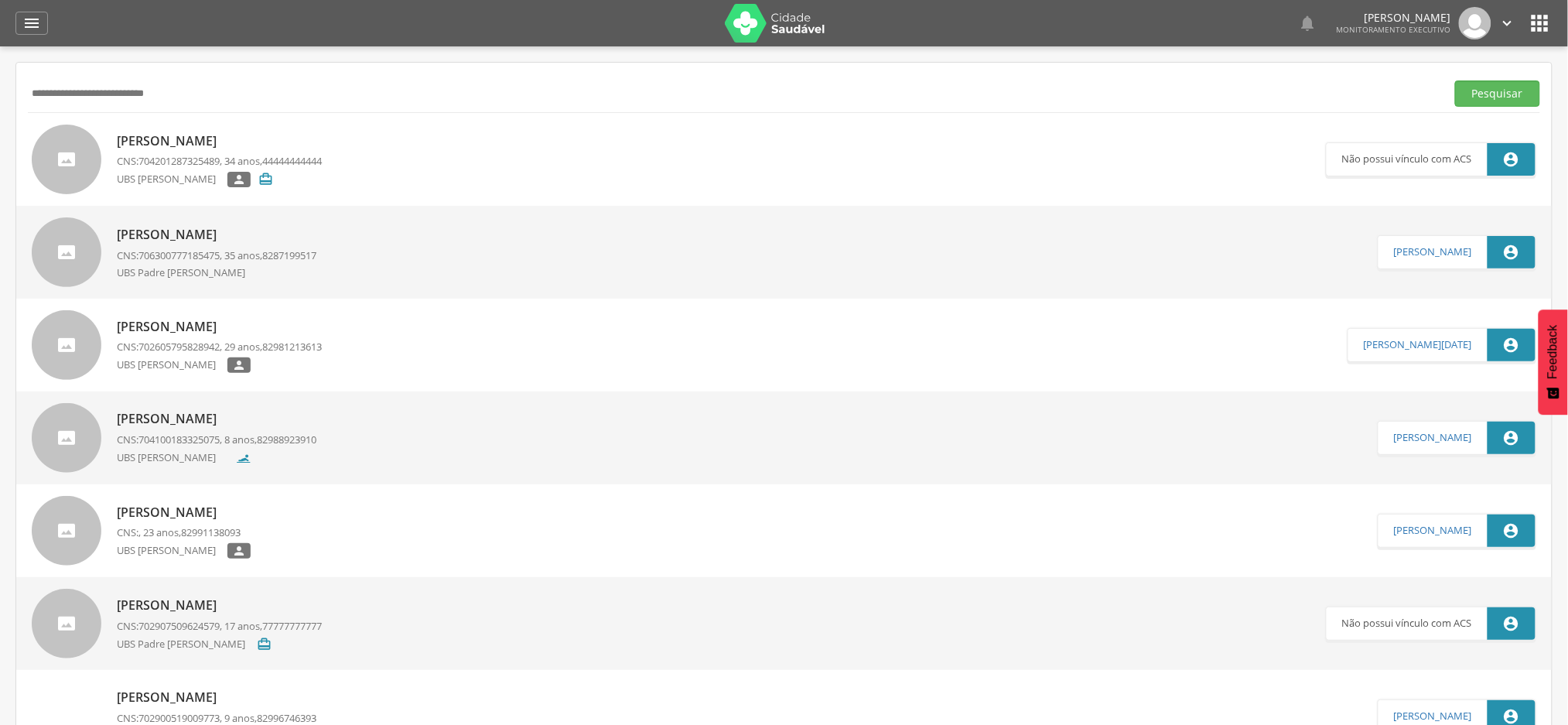
click at [126, 94] on input "**********" at bounding box center [734, 94] width 1412 height 26
paste input "text"
type input "**********"
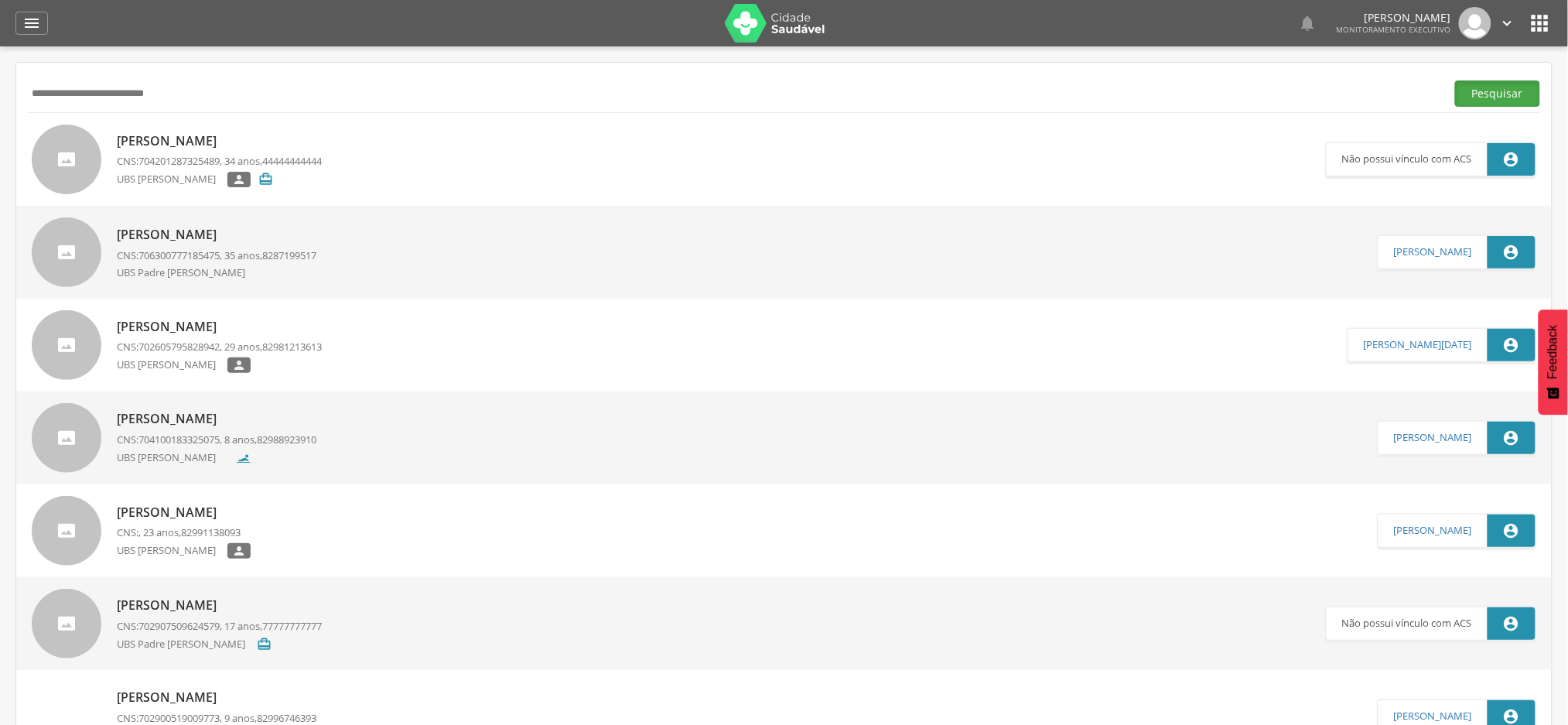
click at [1506, 98] on button "Pesquisar" at bounding box center [1497, 94] width 85 height 26
click at [277, 136] on p "[PERSON_NAME]" at bounding box center [219, 141] width 205 height 18
